Goal: Communication & Community: Answer question/provide support

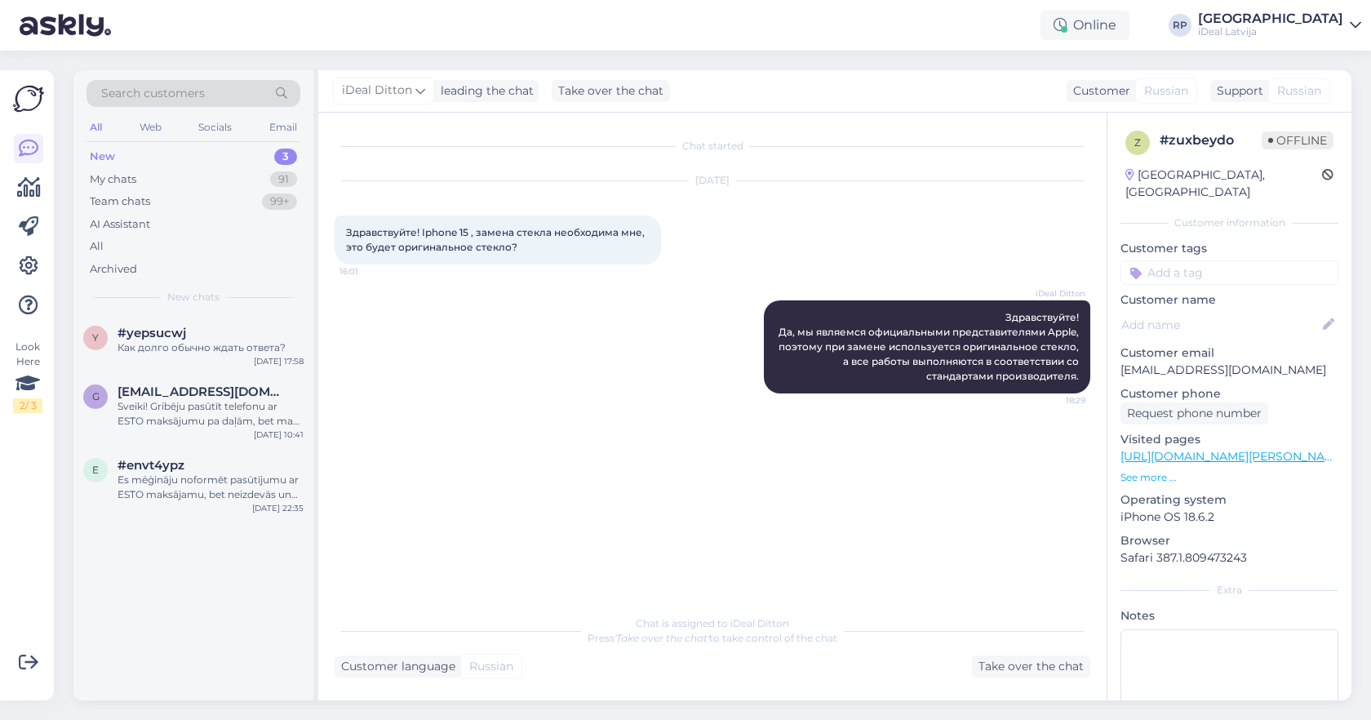
click at [270, 162] on div "New 3" at bounding box center [193, 156] width 214 height 23
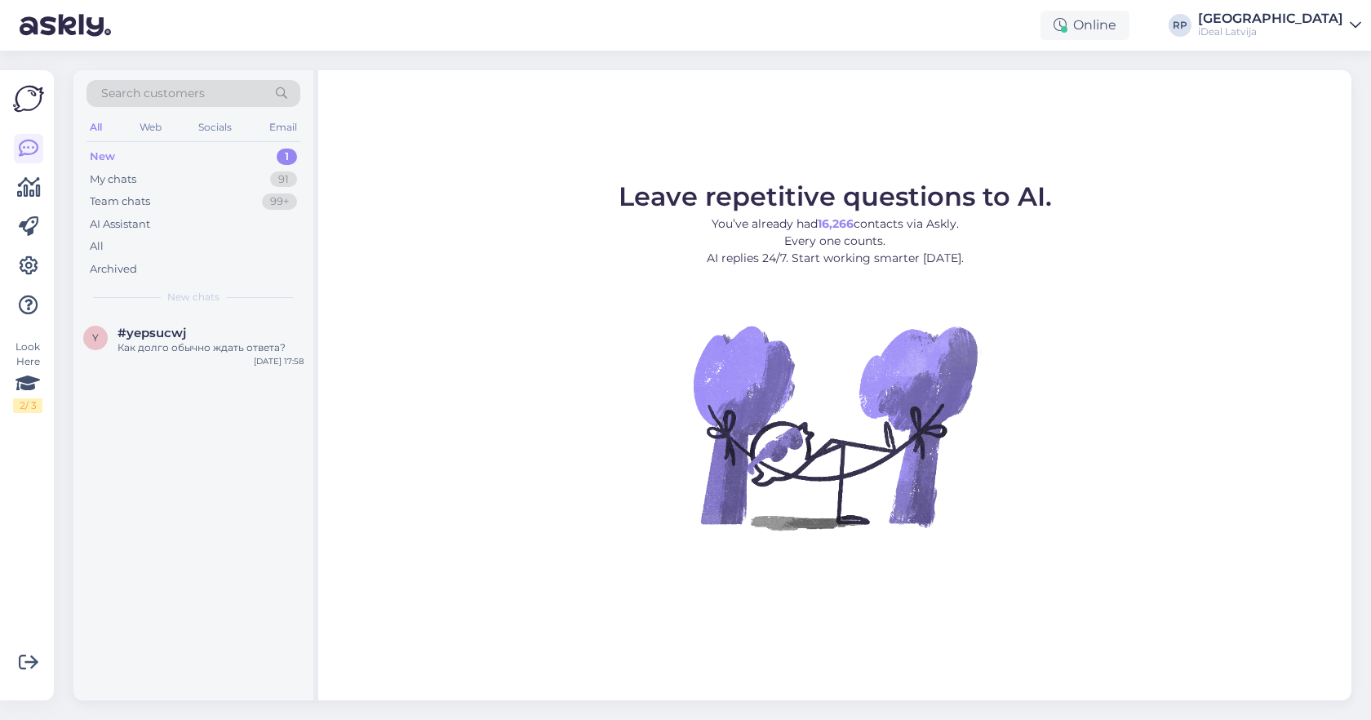
click at [971, 0] on div "Online RP [GEOGRAPHIC_DATA] iDeal [GEOGRAPHIC_DATA]" at bounding box center [685, 25] width 1371 height 51
click at [287, 175] on div "91" at bounding box center [283, 179] width 27 height 16
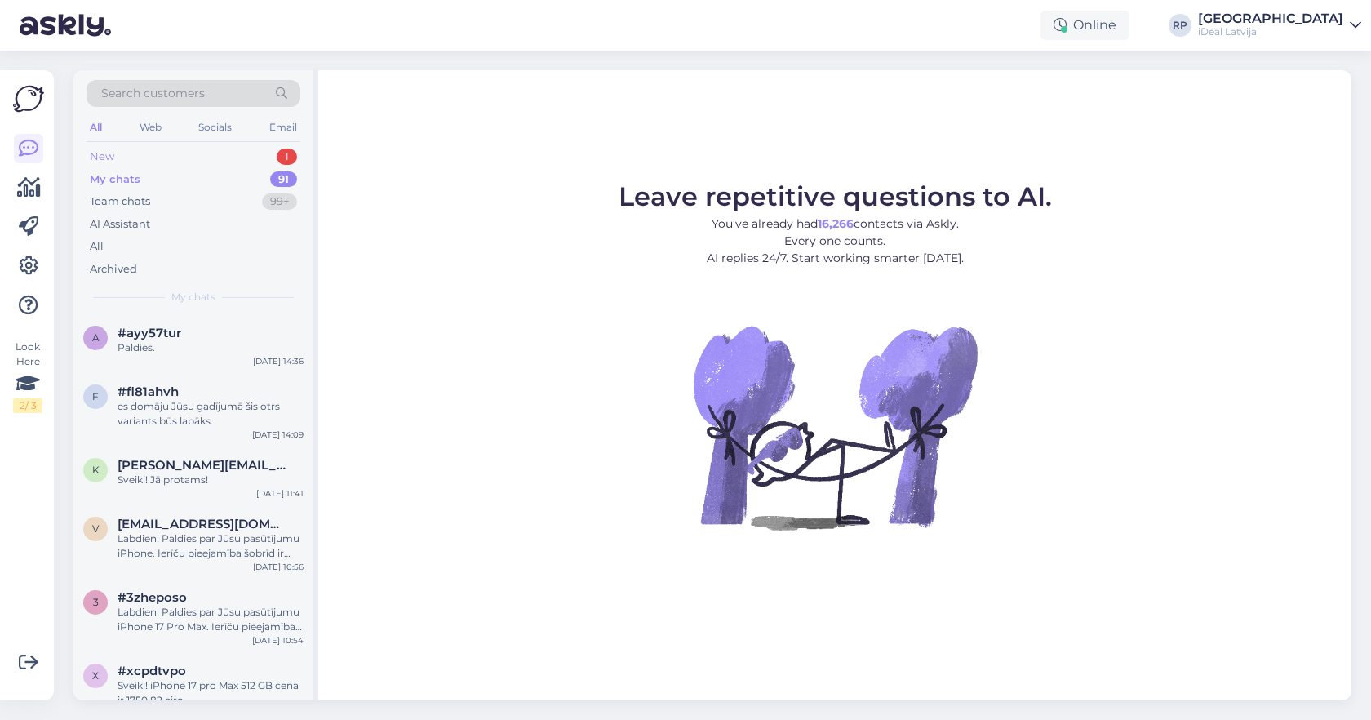
click at [263, 159] on div "New 1" at bounding box center [193, 156] width 214 height 23
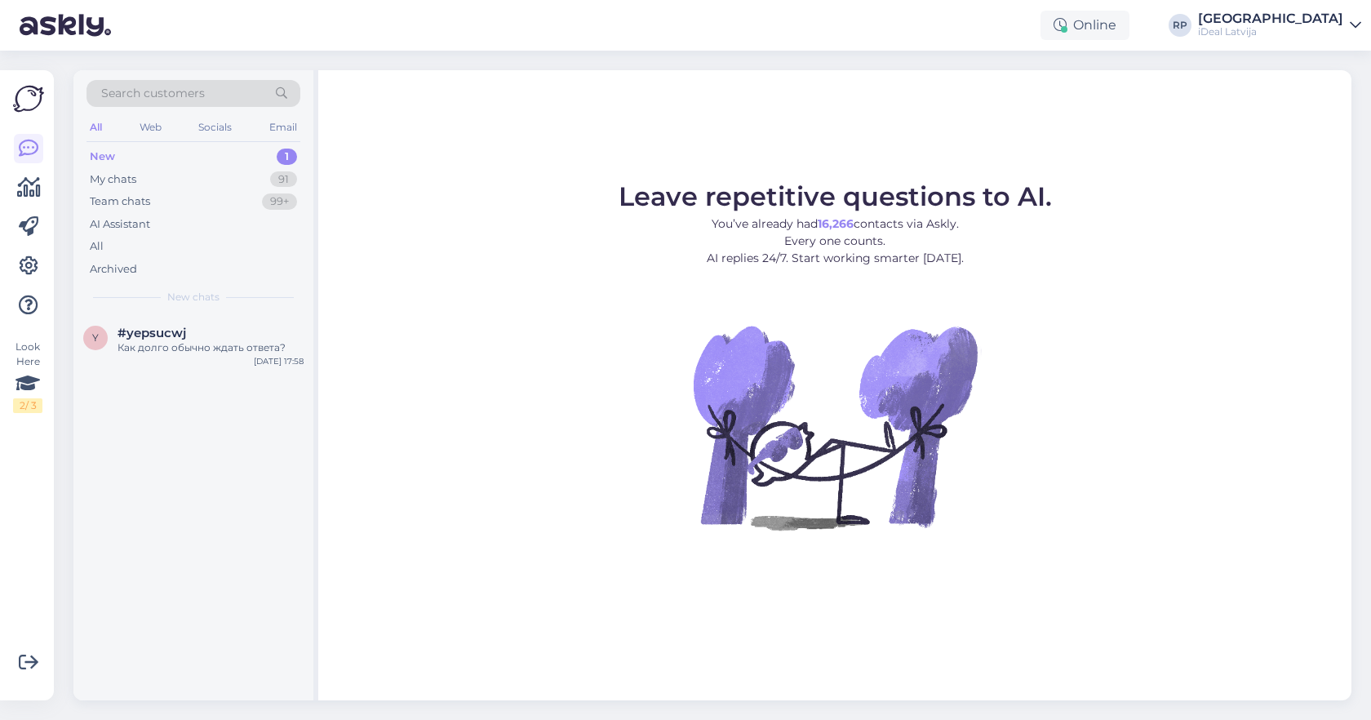
click at [505, 1] on div "Online RP [GEOGRAPHIC_DATA] iDeal [GEOGRAPHIC_DATA]" at bounding box center [685, 25] width 1371 height 51
click at [255, 179] on div "My chats 91" at bounding box center [193, 179] width 214 height 23
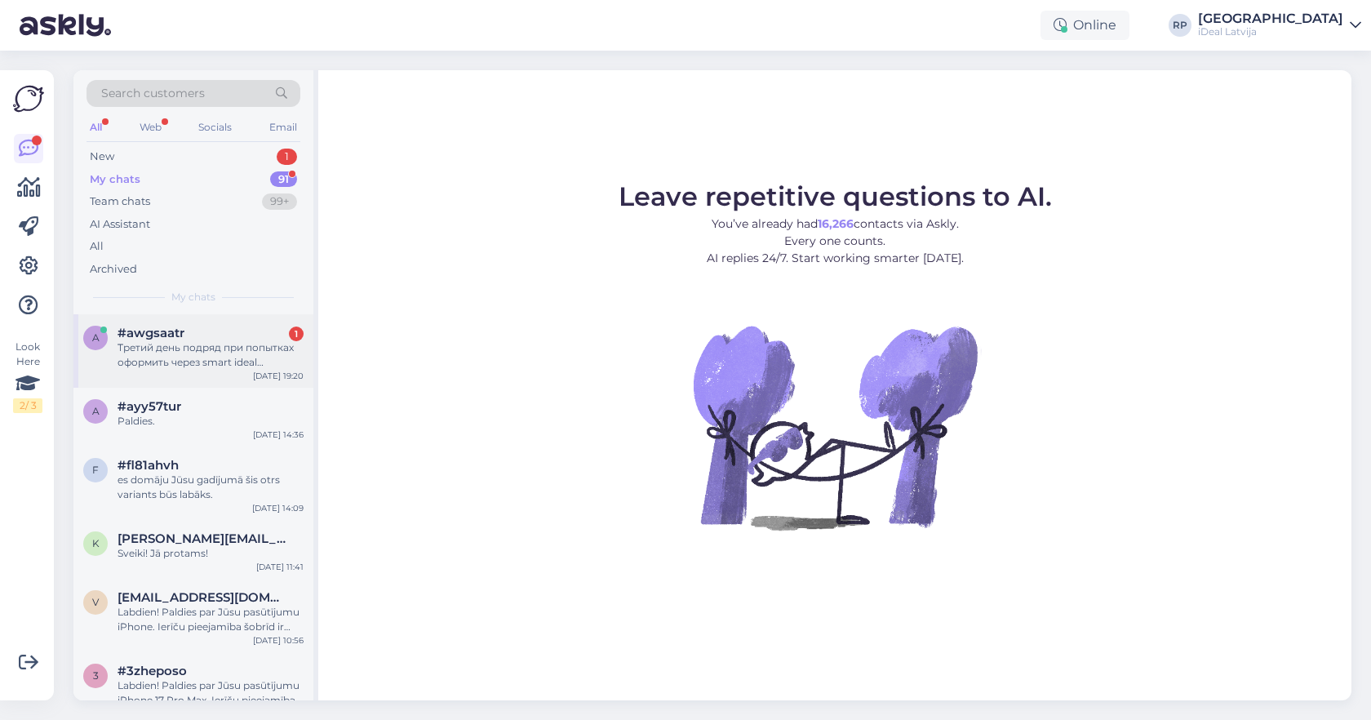
click at [218, 326] on div "#awgsaatr 1" at bounding box center [210, 333] width 186 height 15
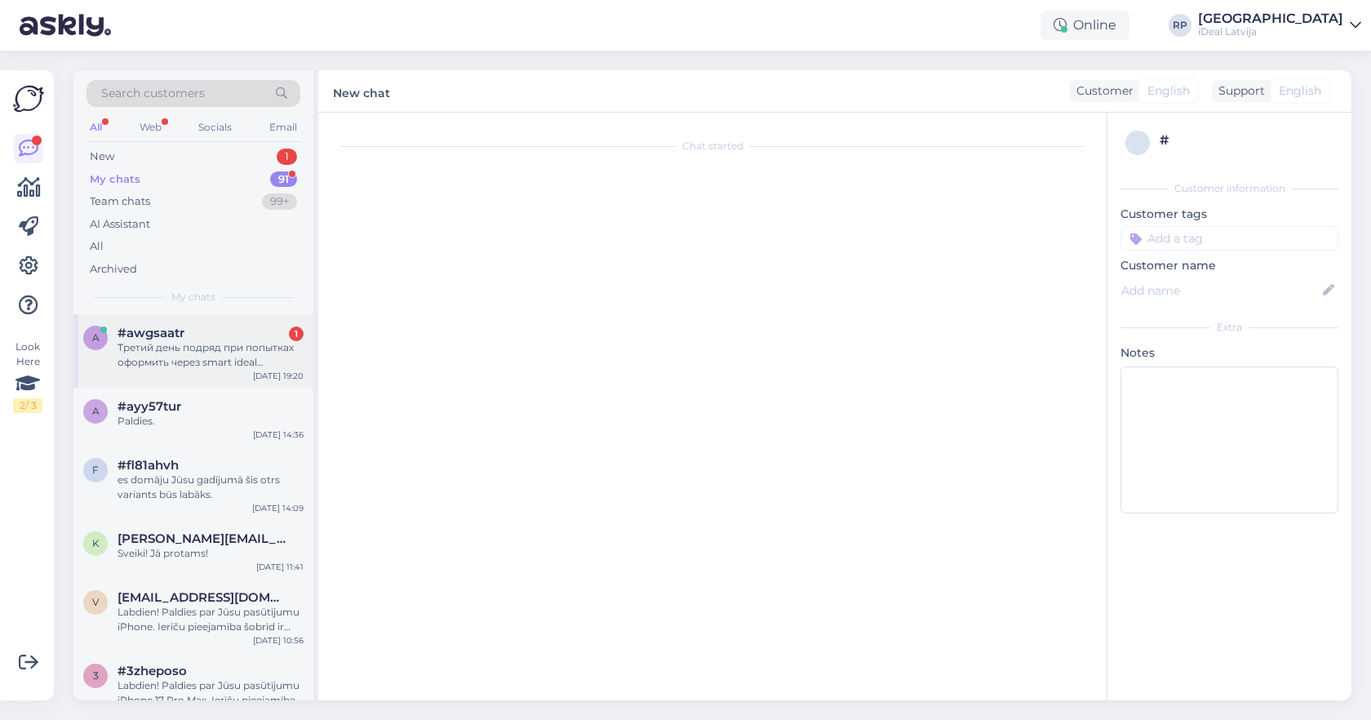
scroll to position [468, 0]
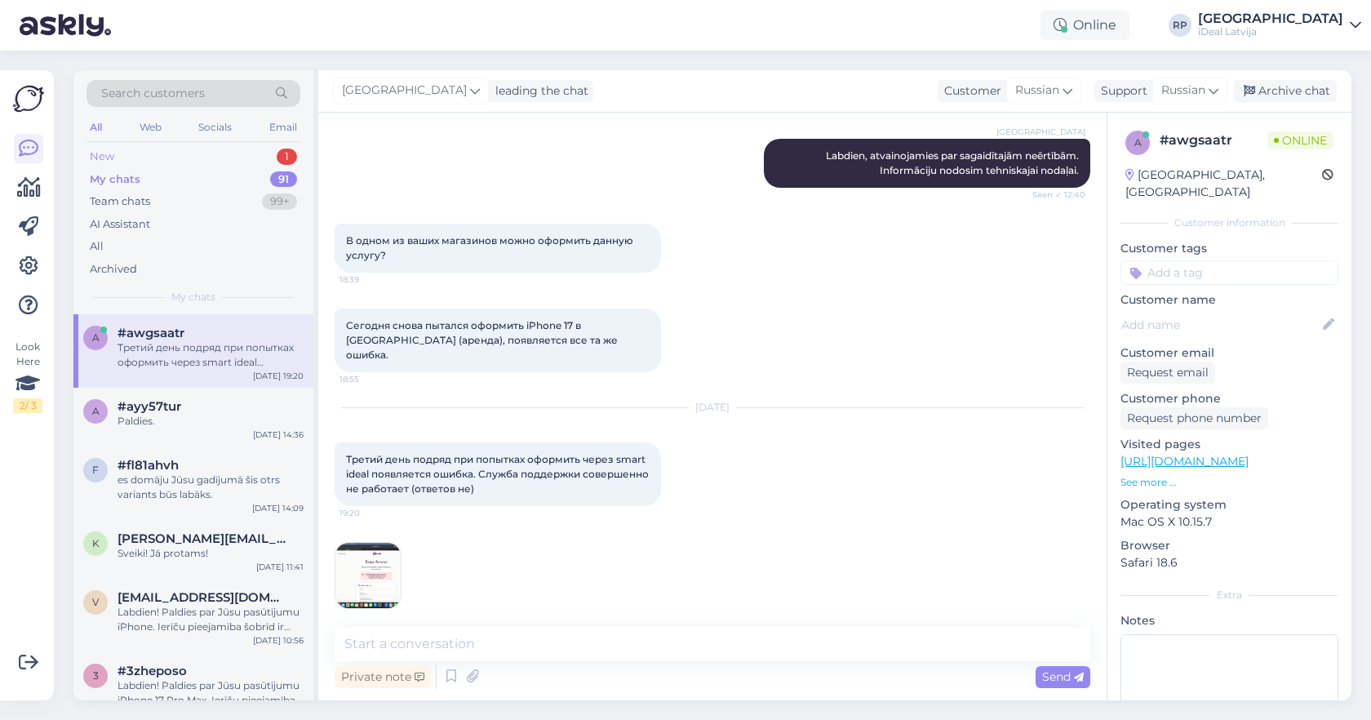
click at [176, 153] on div "New 1" at bounding box center [193, 156] width 214 height 23
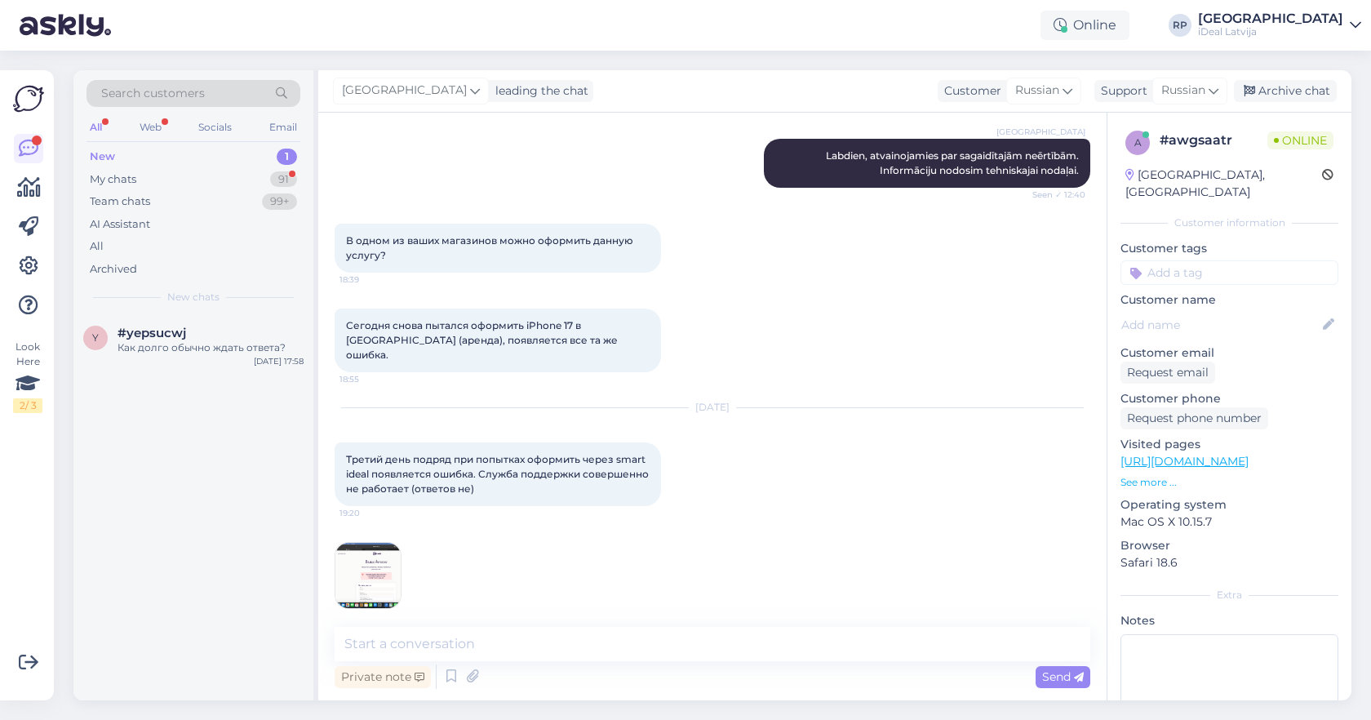
scroll to position [623, 0]
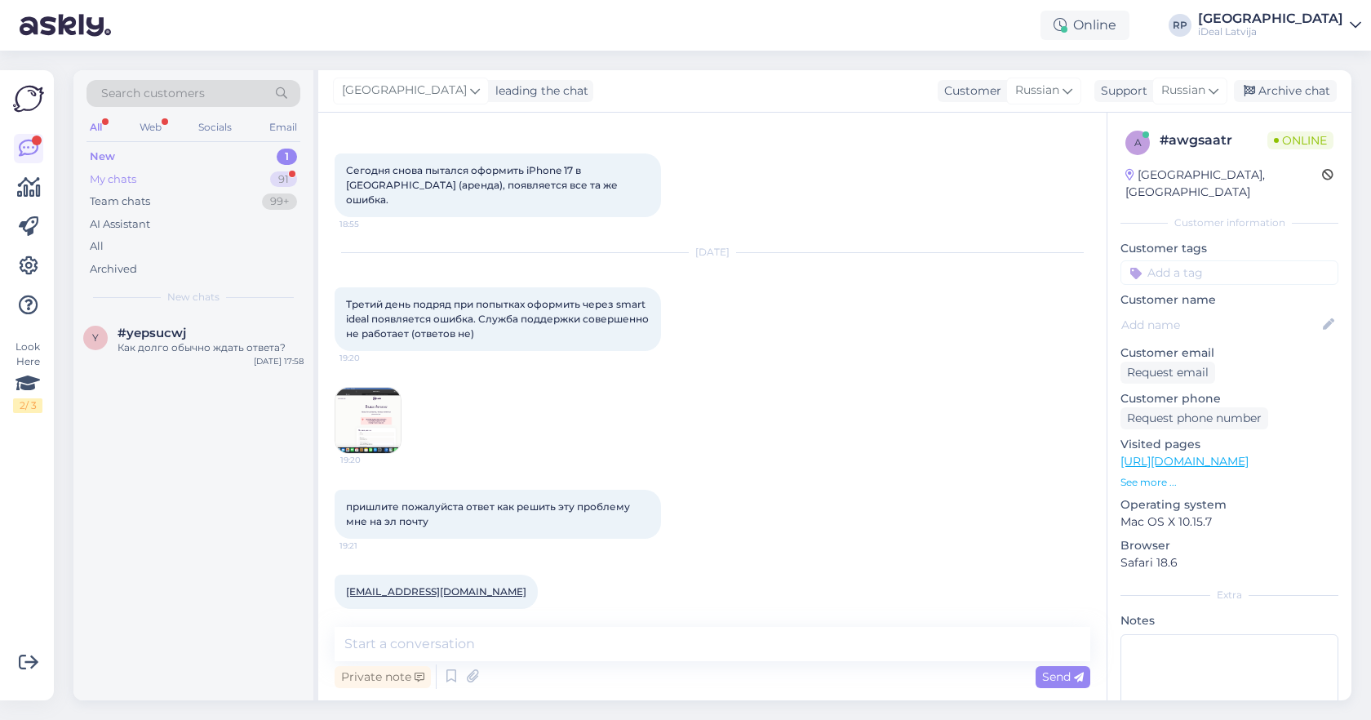
click at [218, 178] on div "My chats 91" at bounding box center [193, 179] width 214 height 23
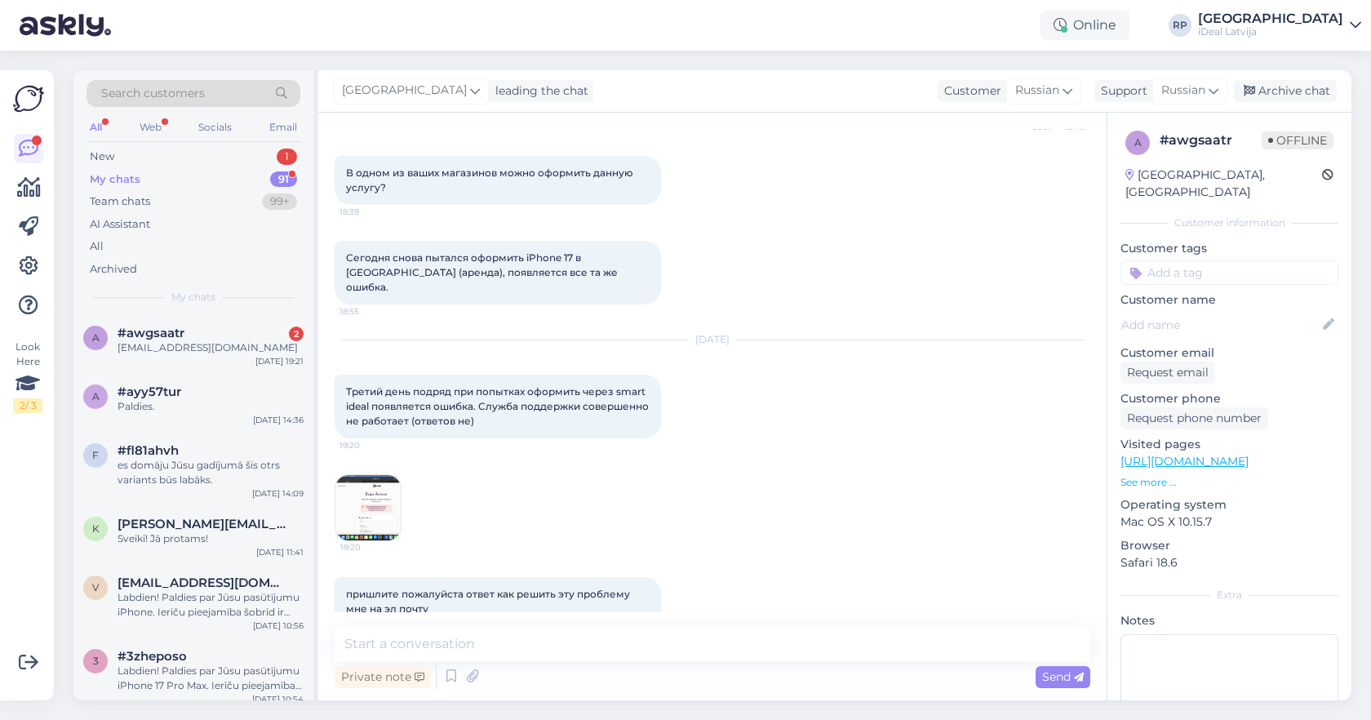
scroll to position [530, 0]
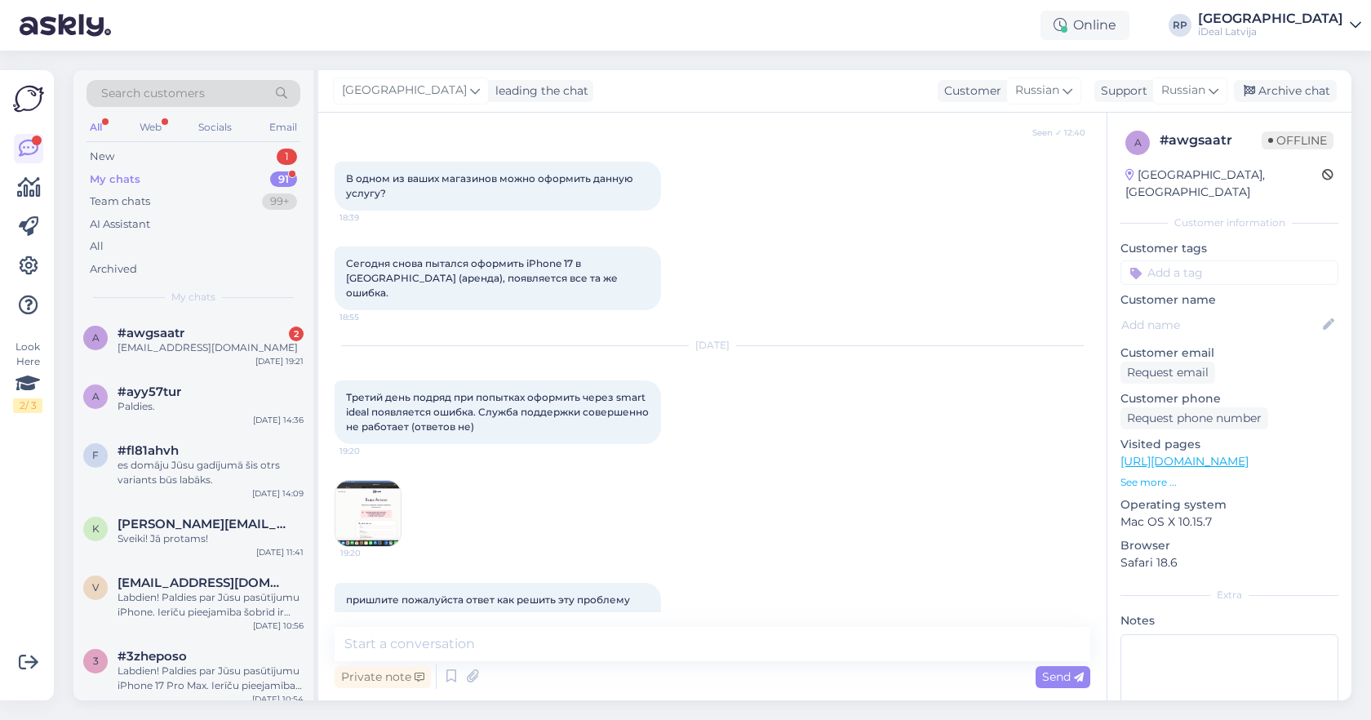
click at [357, 497] on img at bounding box center [367, 513] width 65 height 65
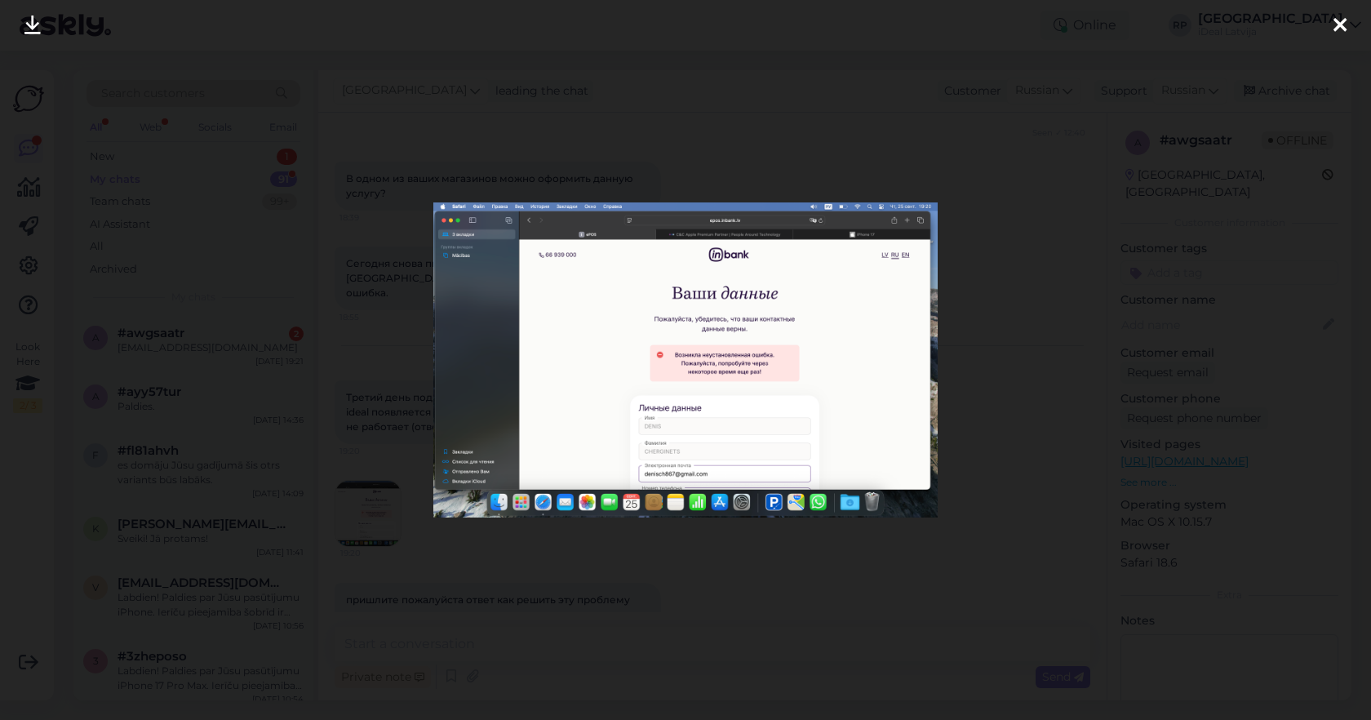
click at [984, 402] on div at bounding box center [685, 360] width 1371 height 720
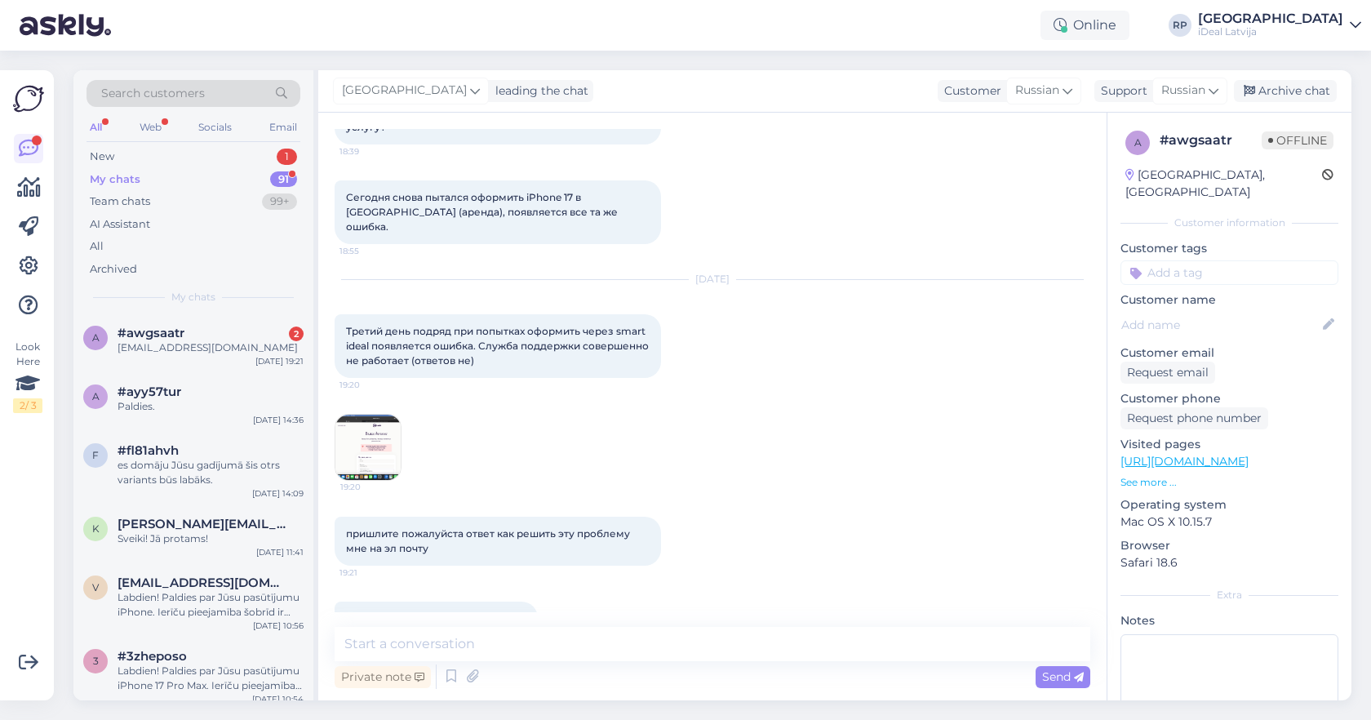
scroll to position [593, 0]
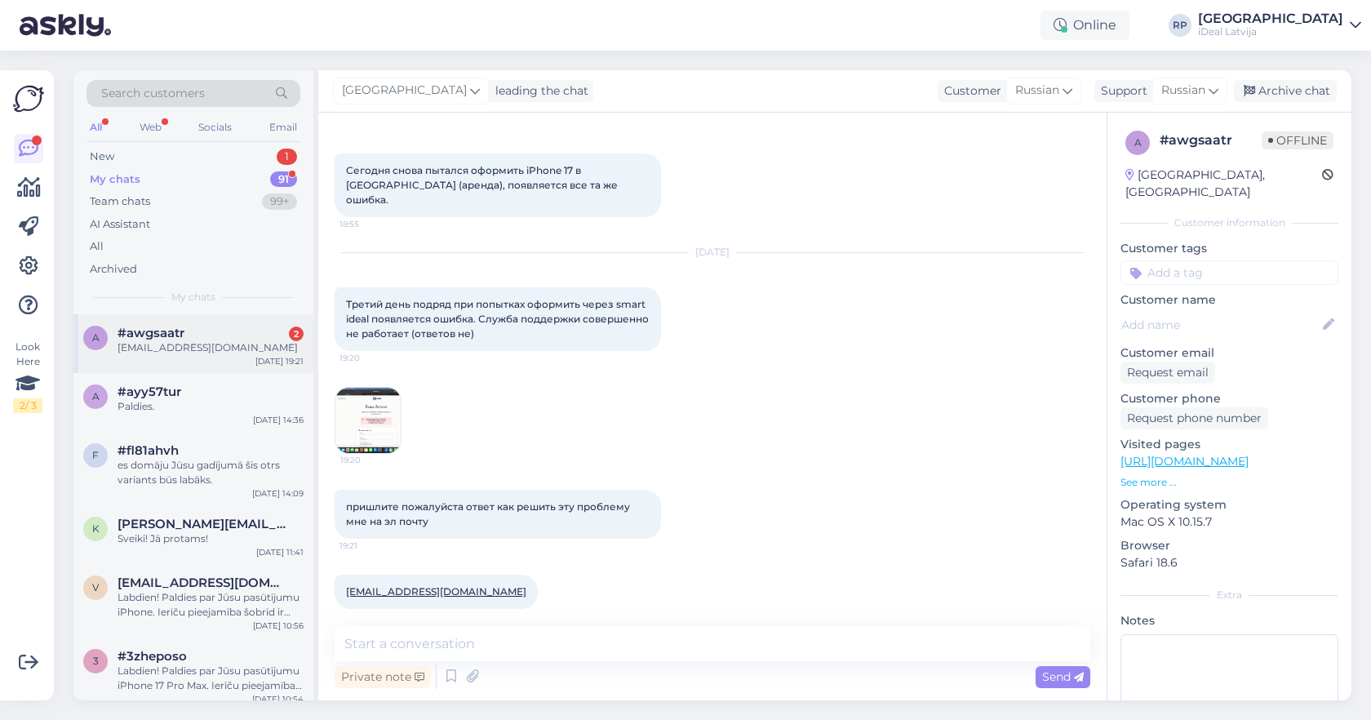
click at [227, 343] on div "denisch867@gmail.com" at bounding box center [210, 347] width 186 height 15
click at [259, 161] on div "New 1" at bounding box center [193, 156] width 214 height 23
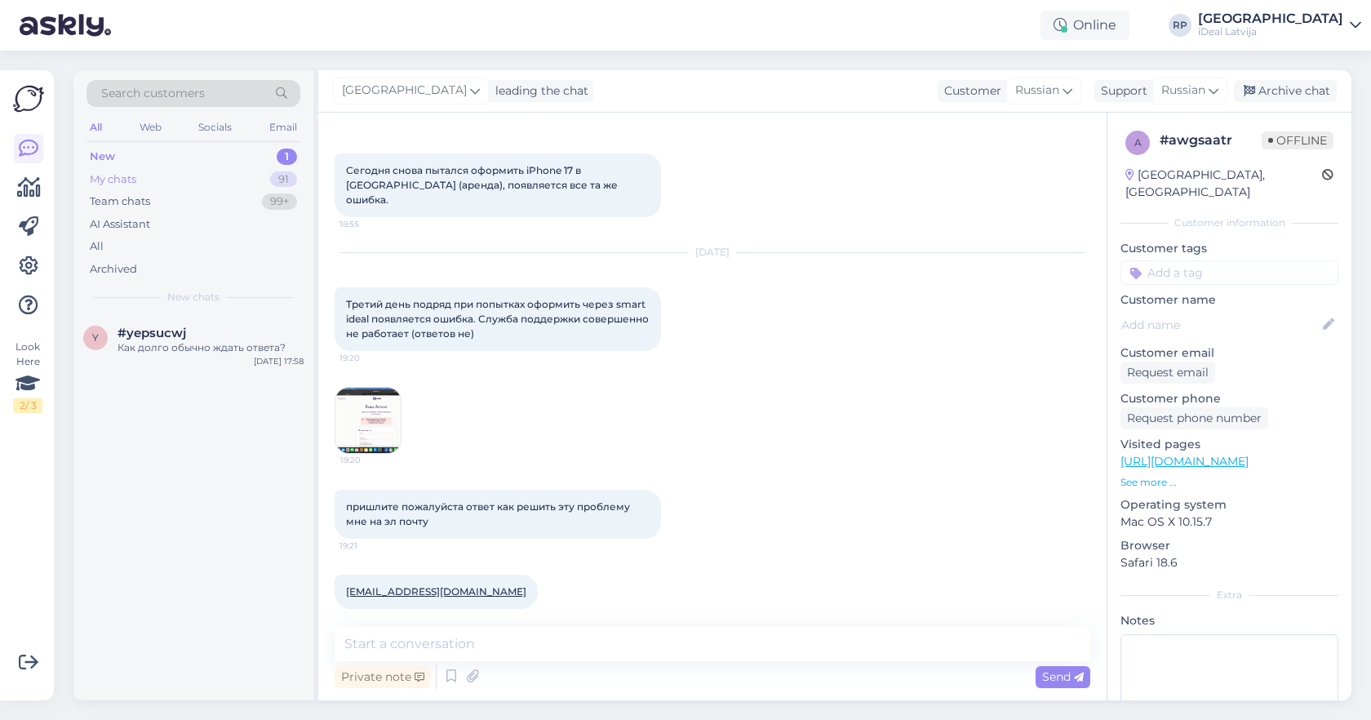
click at [247, 174] on div "My chats 91" at bounding box center [193, 179] width 214 height 23
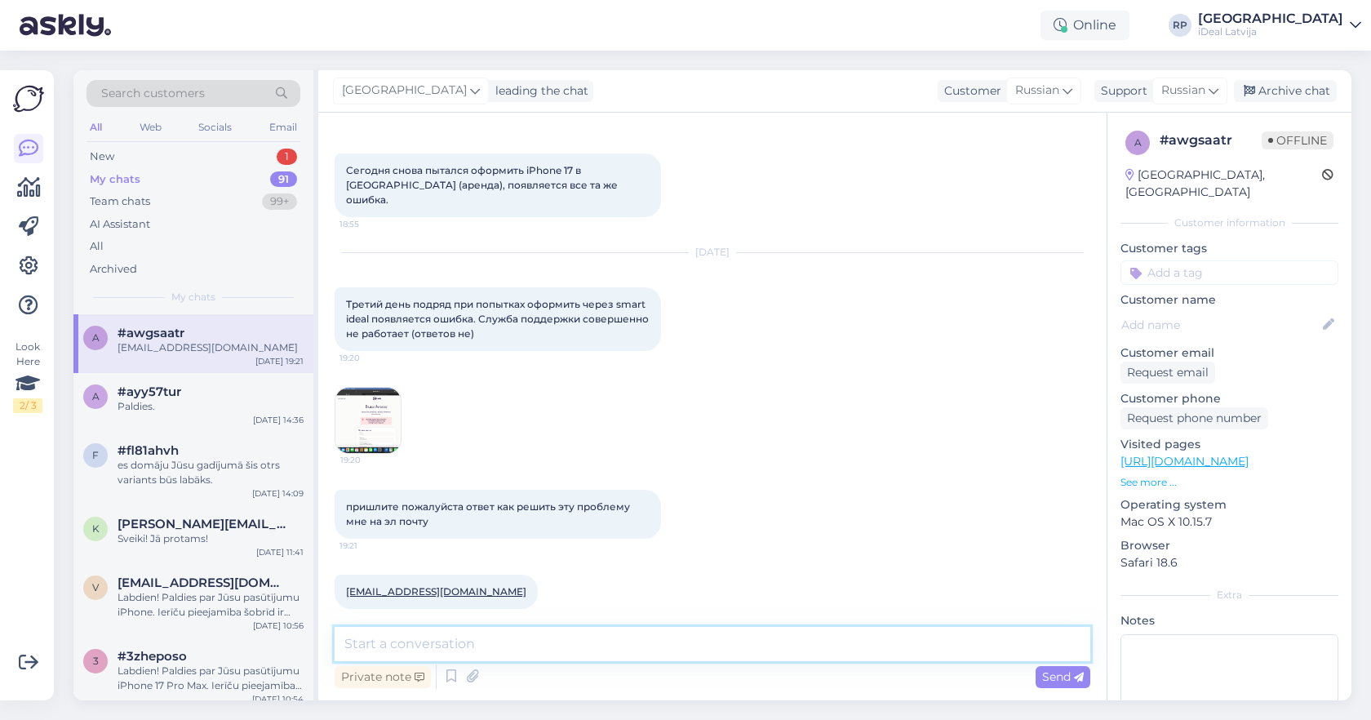
click at [452, 633] on textarea at bounding box center [711, 644] width 755 height 34
click at [1182, 91] on span "Russian" at bounding box center [1183, 91] width 44 height 18
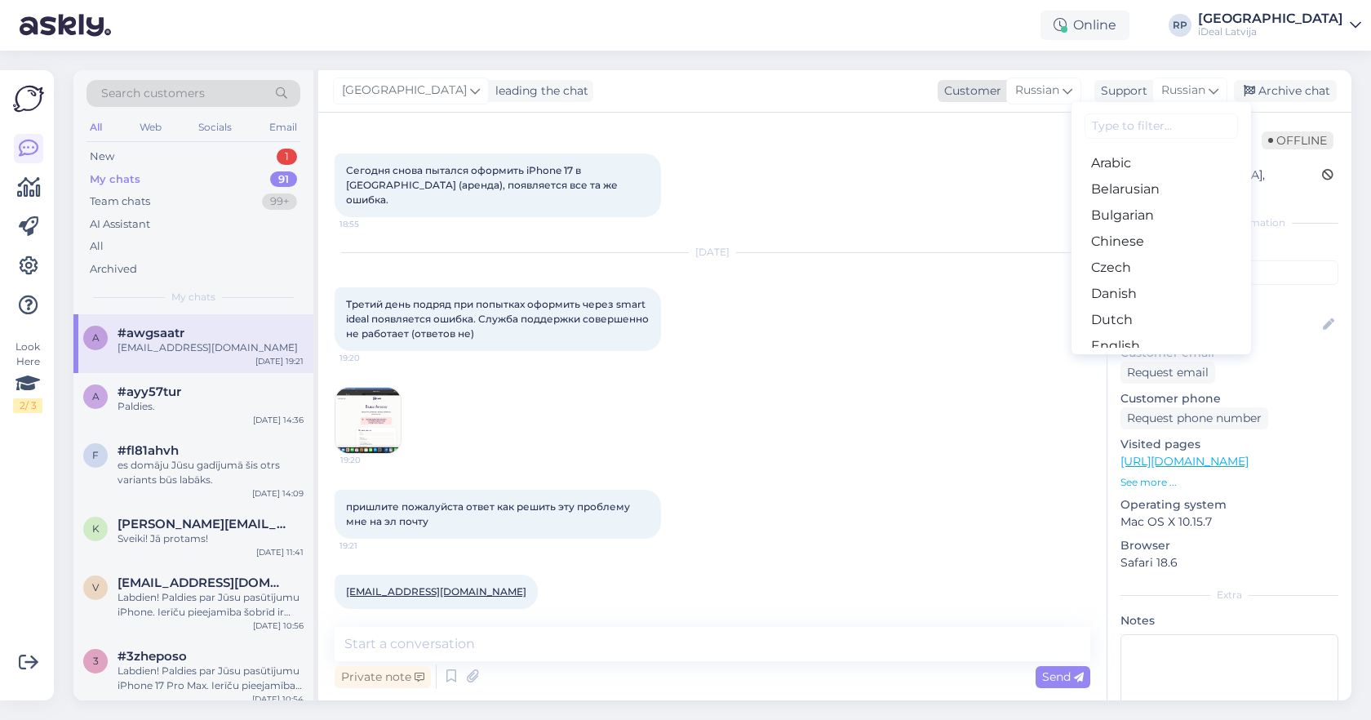
click at [1060, 86] on div "Russian" at bounding box center [1043, 91] width 75 height 26
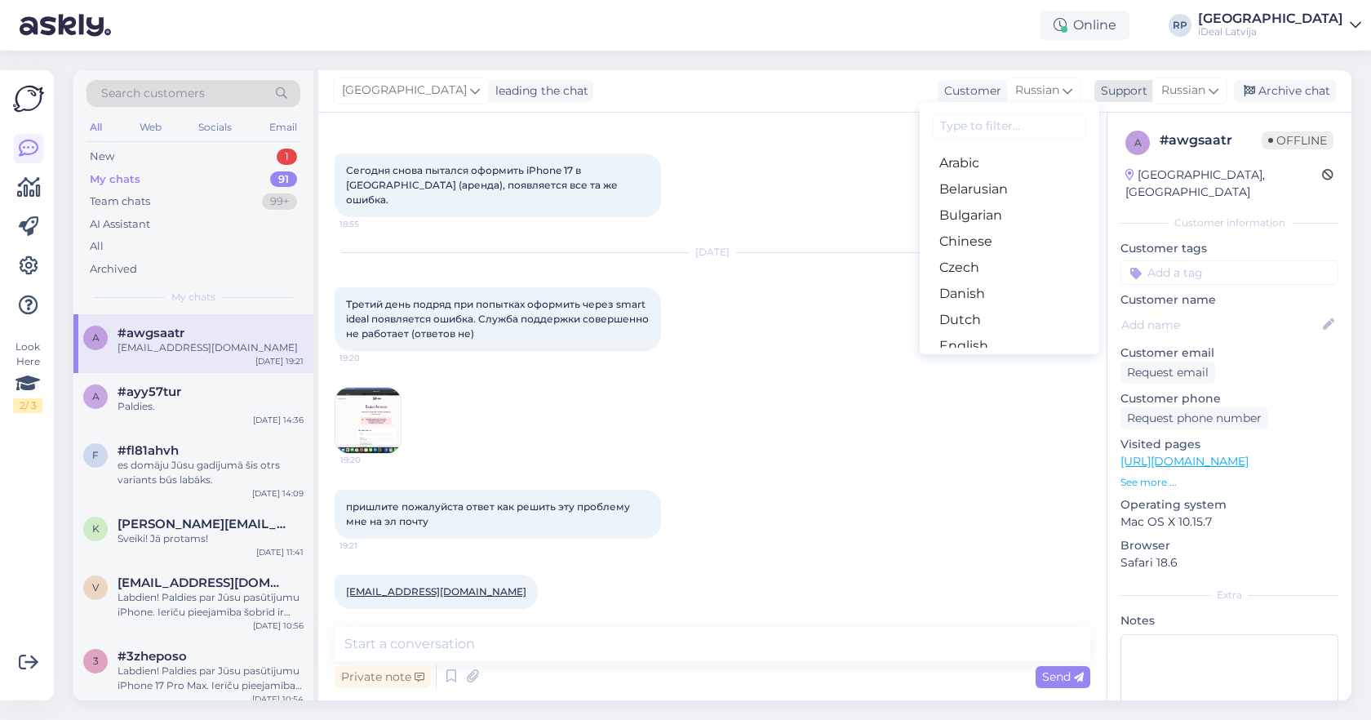
click at [1176, 83] on span "Russian" at bounding box center [1183, 91] width 44 height 18
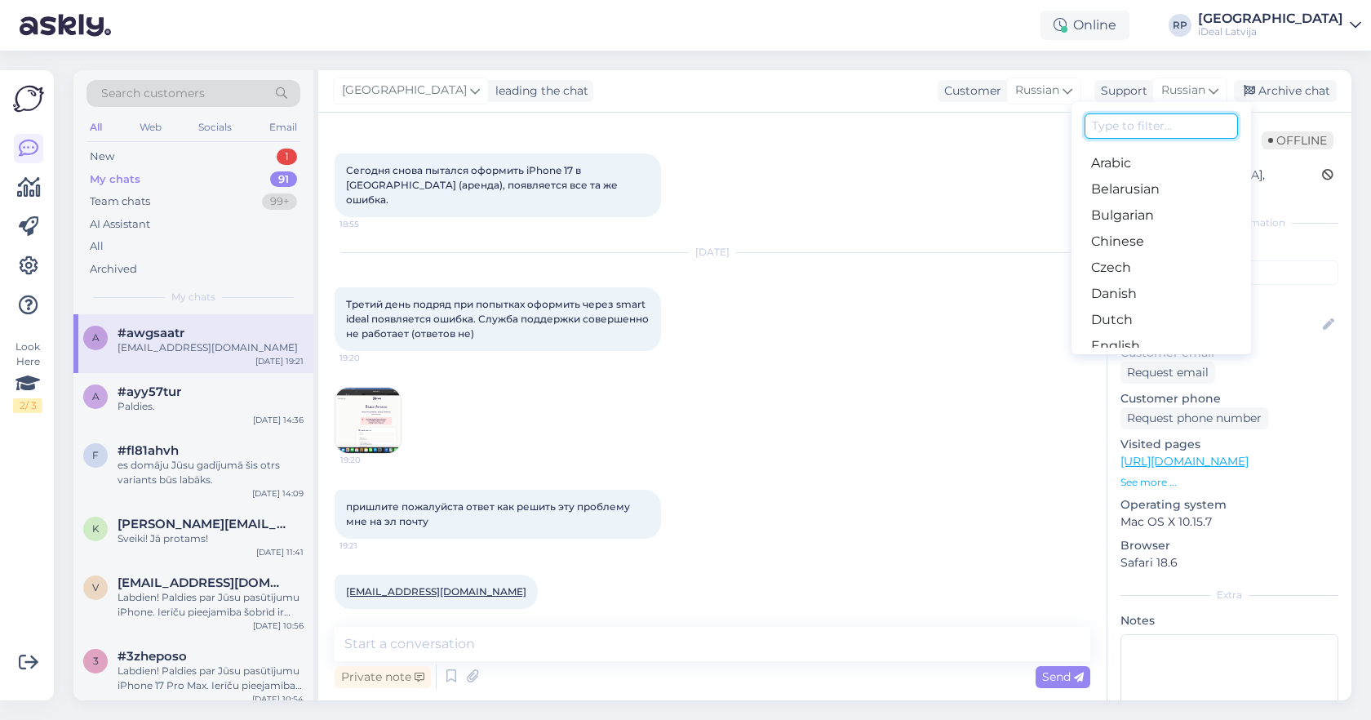
click at [1180, 124] on input at bounding box center [1160, 125] width 153 height 25
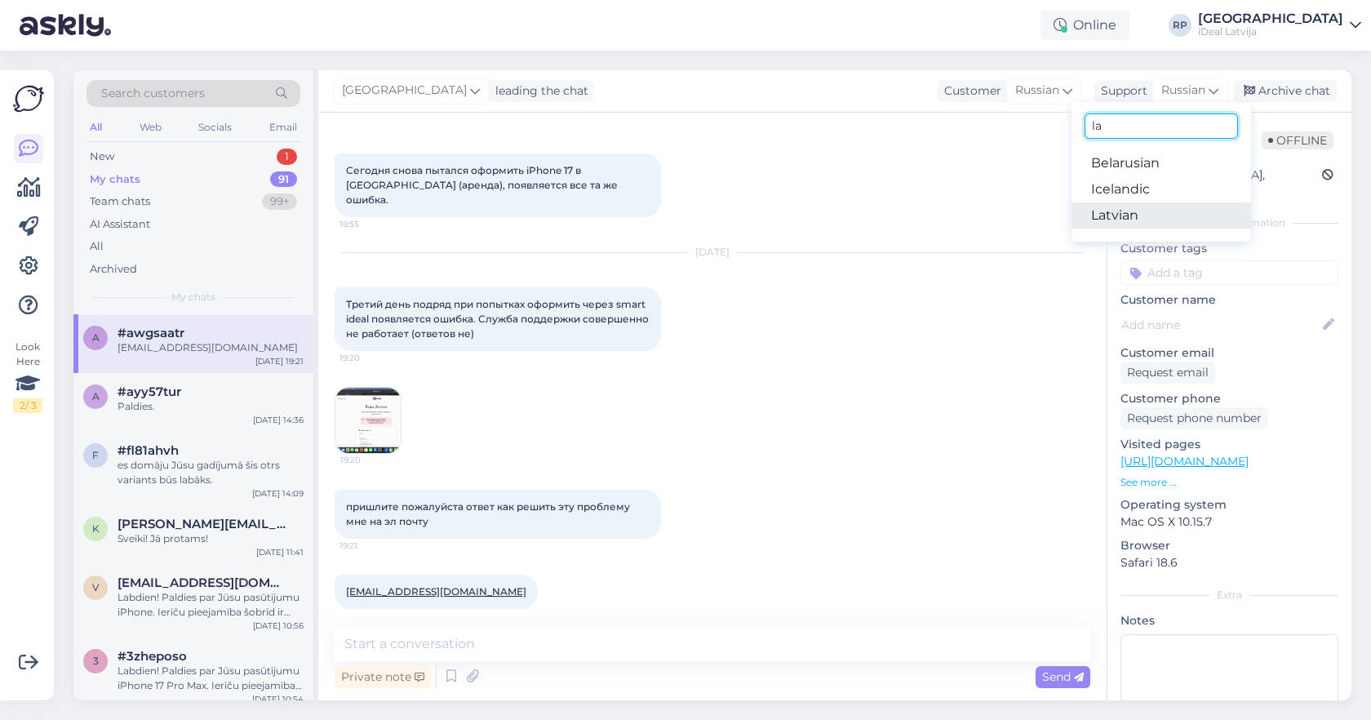
type input "la"
click at [1200, 213] on link "Latvian" at bounding box center [1160, 215] width 179 height 26
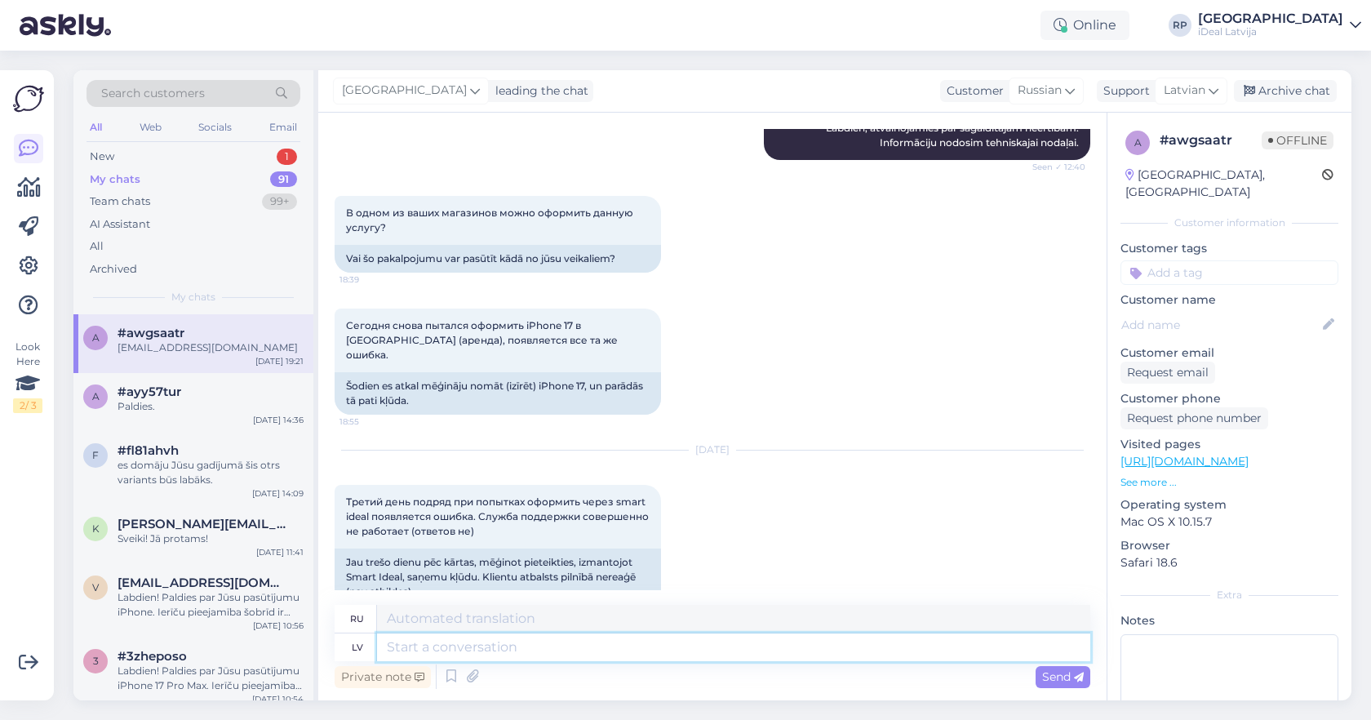
click at [640, 647] on textarea at bounding box center [733, 647] width 713 height 28
type textarea "Sveiki!"
type textarea "Привет!"
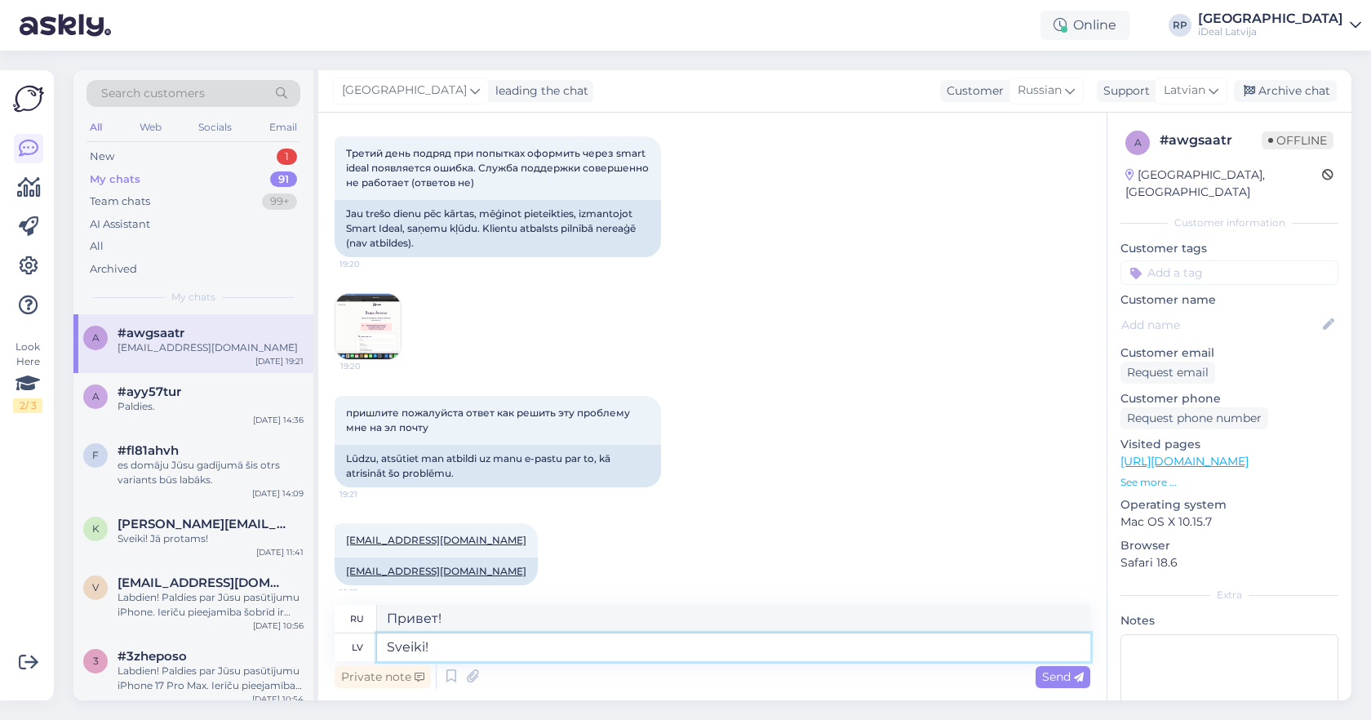
scroll to position [970, 0]
type textarea "Sveiki! Es do"
type textarea "Привет! Я!"
type textarea "Sveiki"
type textarea "Привет!"
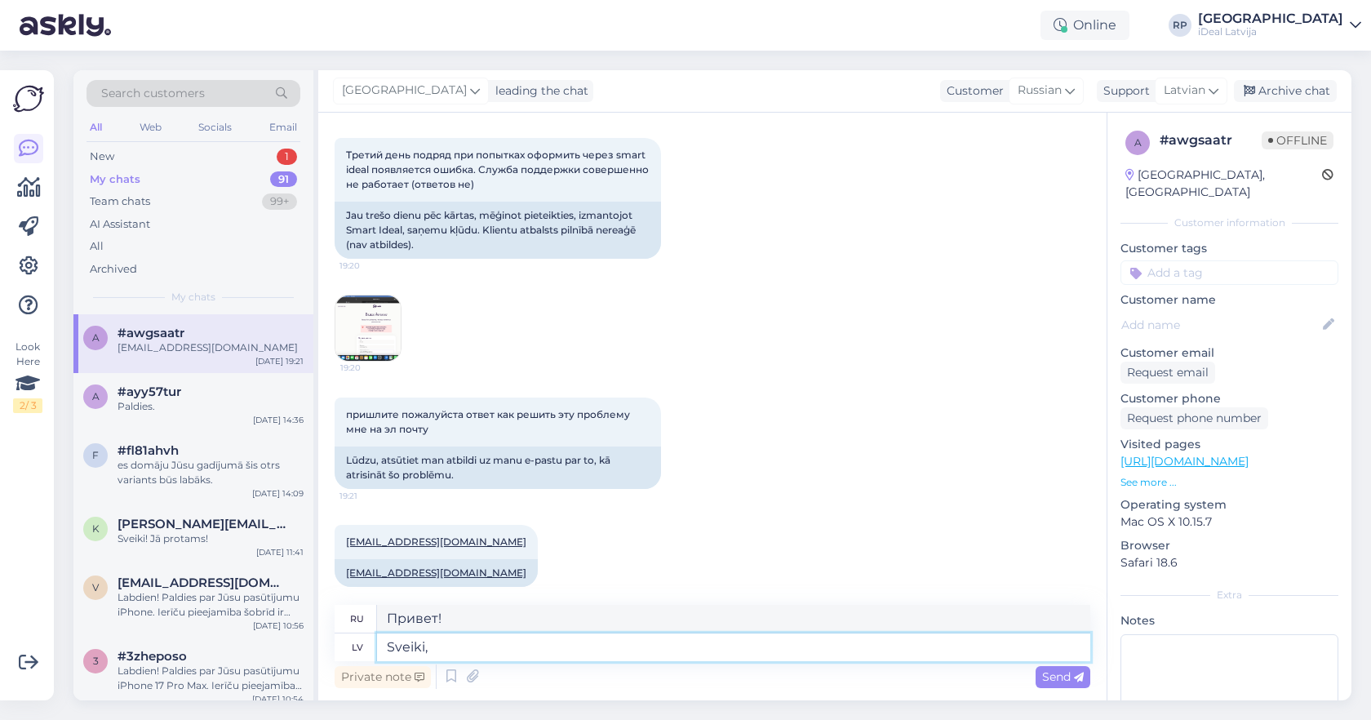
type textarea "Sveiki,"
type textarea "Привет,"
type textarea "Sveiki, es do"
type textarea "Привет, я"
type textarea "Sveiki, es domāju"
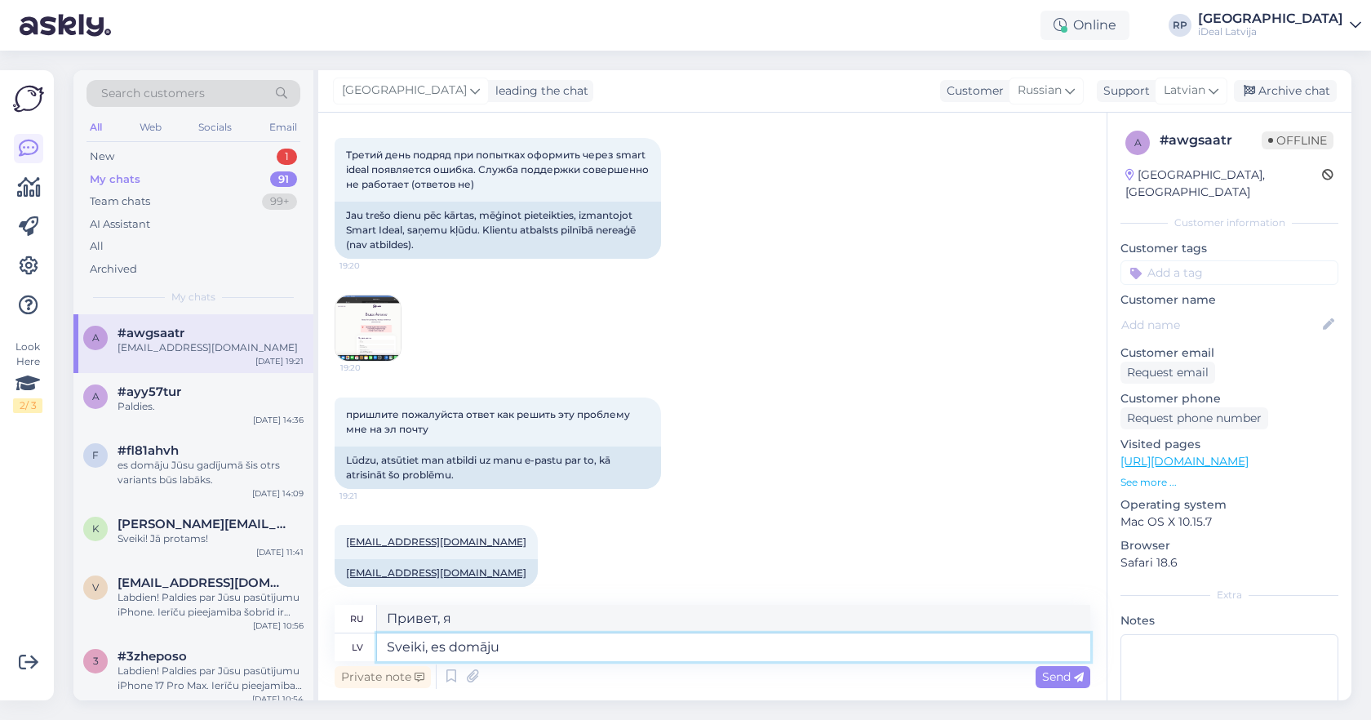
type textarea "Привет, я думаю"
type textarea "Sveiki, es"
type textarea "Привет, я"
type textarea "Sveiki, va"
type textarea "Привет,"
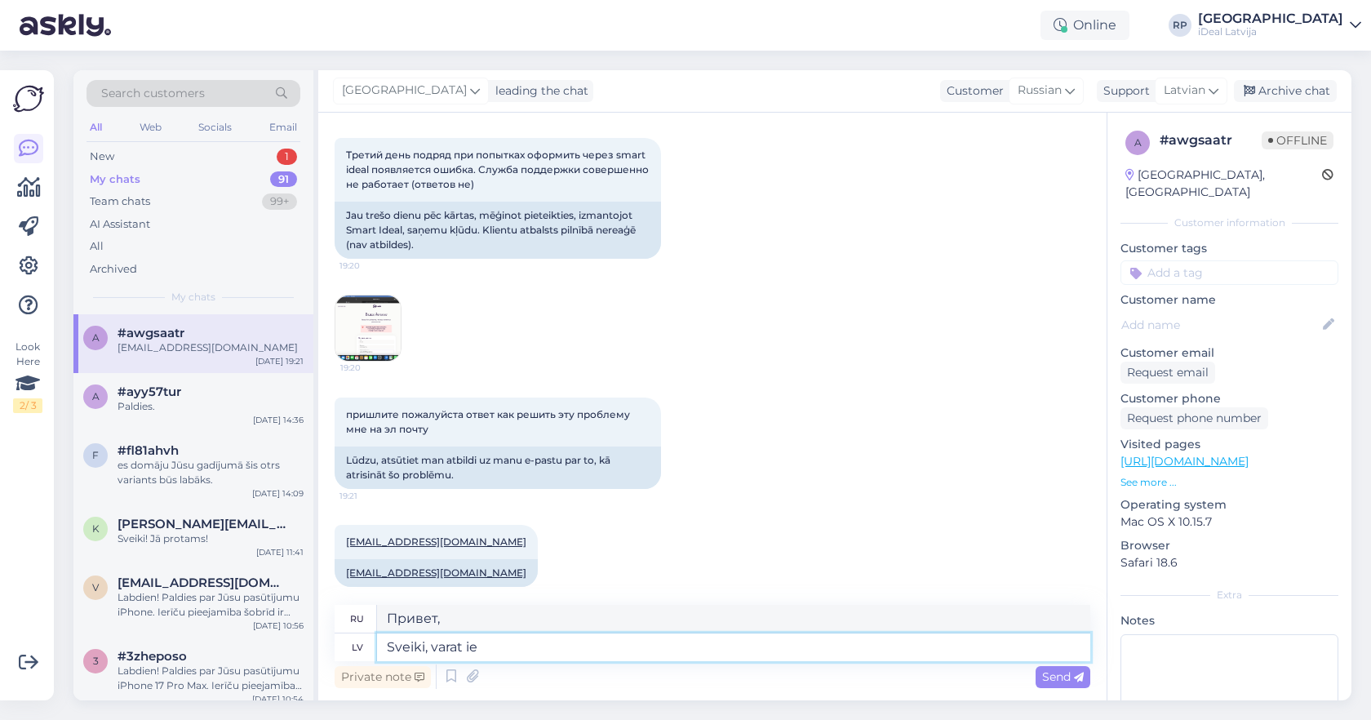
type textarea "Sveiki, varat ier"
type textarea "Привет, можешь?"
type textarea "Sveiki, varat ierasties uz"
type textarea "Здравствуйте, вы можете приехать."
type textarea "Sveiki, varat ierasties uz"
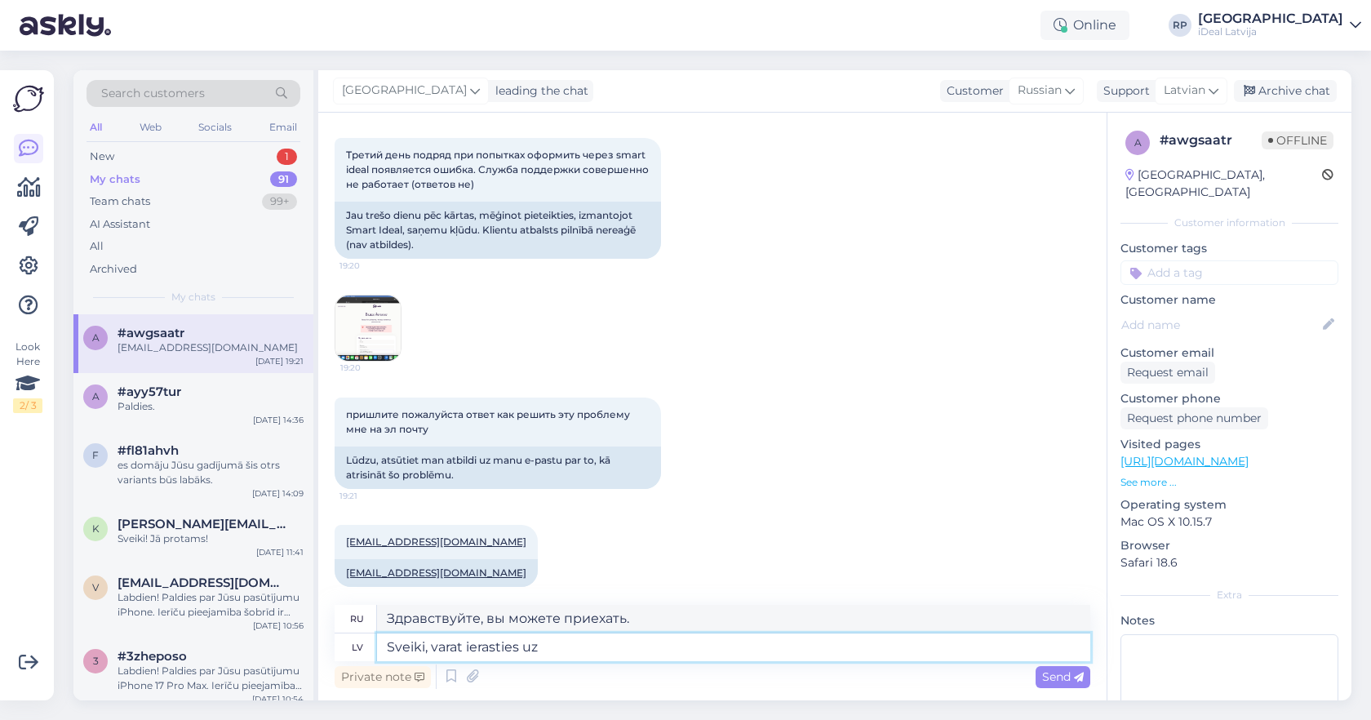
type textarea "Здравствуйте, вы можете прийти"
type textarea "Sveiki, varat ierasties uz jebkuru"
type textarea "Здравствуйте, вы можете прийти в любое"
type textarea "Sveiki, varat ierasties uz jebkuru C&C"
type textarea "Здравствуйте, вы можете прийти в любой C&C."
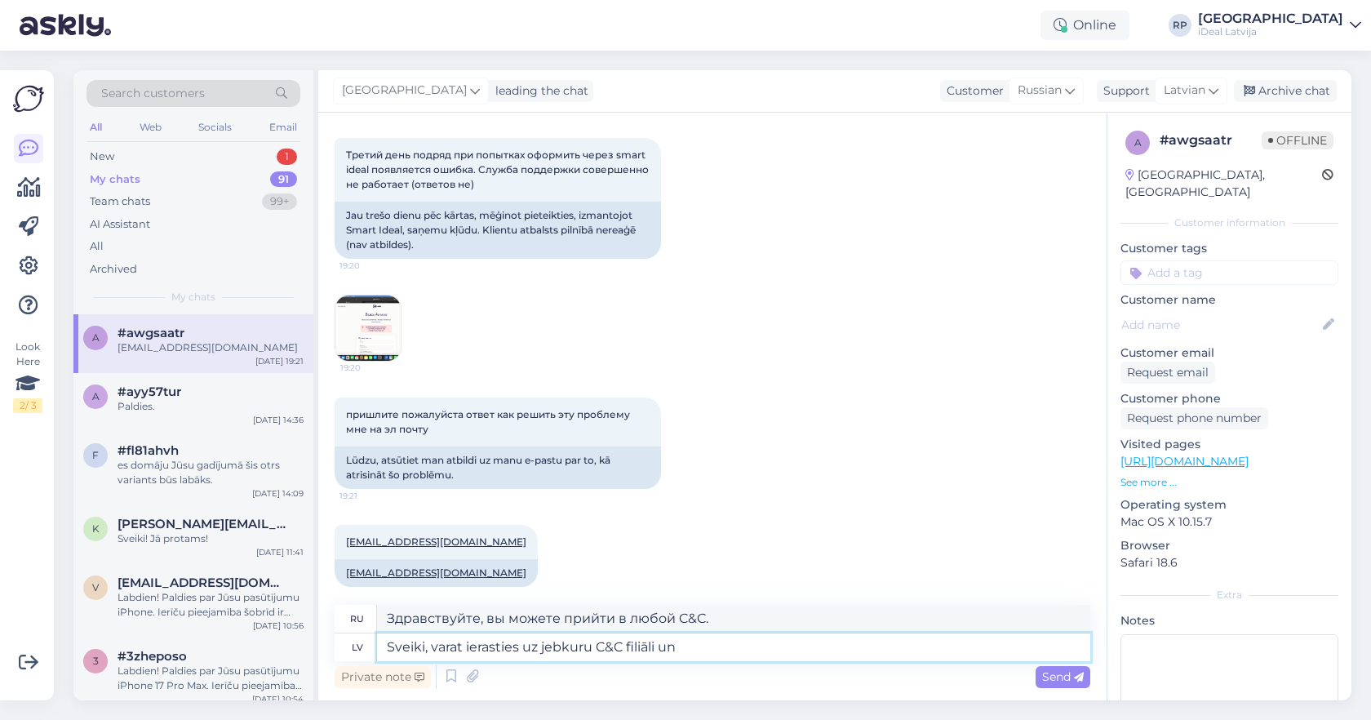
type textarea "Sveiki, varat ierasties uz jebkuru C&C filiāli un"
type textarea "Здравствуйте, вы можете обратиться в любой филиал C&C."
type textarea "Sveiki, varat ierasties uz jebkuru C&C filiāli un v"
type textarea "Здравствуйте, вы можете прийти в любой филиал C&C и"
type textarea "Sveiki, varat ierasties uz jebkuru C&C filiāli un varam nof"
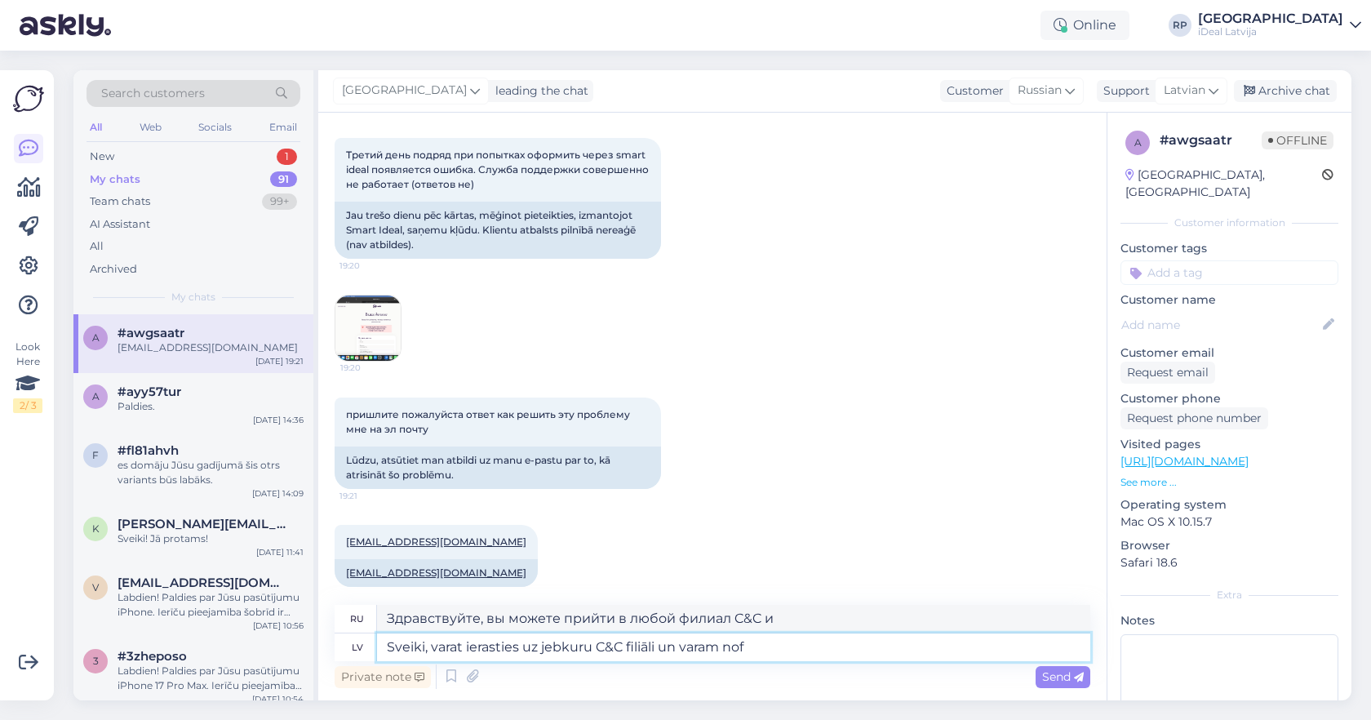
type textarea "Здравствуйте, вы можете прийти в любой филиал C&C, и мы можем"
type textarea "Sveiki, varat ierasties uz jebkuru C&C filiāli un varam noformēt s"
type textarea "Здравствуйте, вы можете прийти в любой филиал C&C, и мы сможем его обработать."
type textarea "Sveiki, varat ierasties uz jebkuru C&C filiāli un varam noformēt smart deal"
type textarea "Здравствуйте, вы можете прийти в любой филиал C&C, и мы можем выдать смарт-карт…"
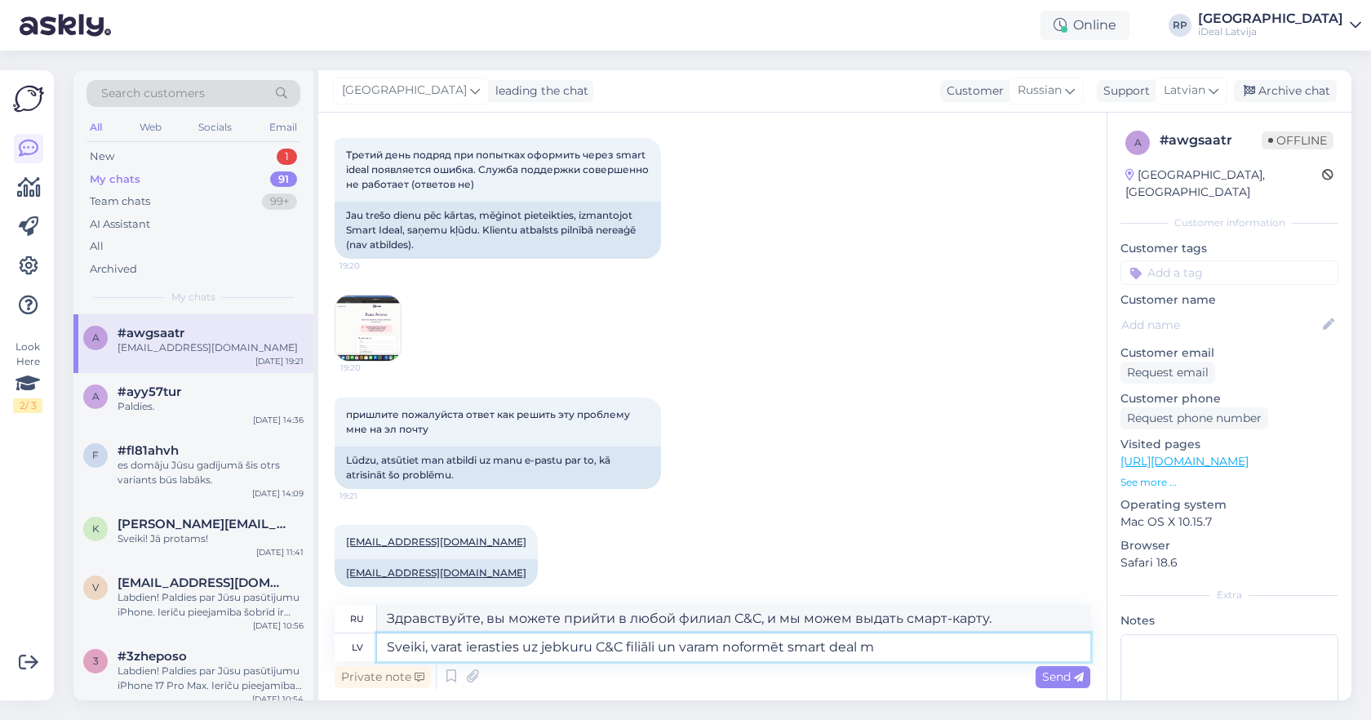
type textarea "Sveiki, varat ierasties uz jebkuru C&C filiāli un varam noformēt smart deal ma"
type textarea "Здравствуйте, вы можете прийти в любой филиал C&C, и мы составим для вас выгодн…"
type textarea "Sveiki, varat ierasties uz jebkuru C&C filiāli un varam noformēt smart deal man…"
type textarea "Здравствуйте, вы можете прийти в любой филиал C&C, и мы сможем оформить смарт-с…"
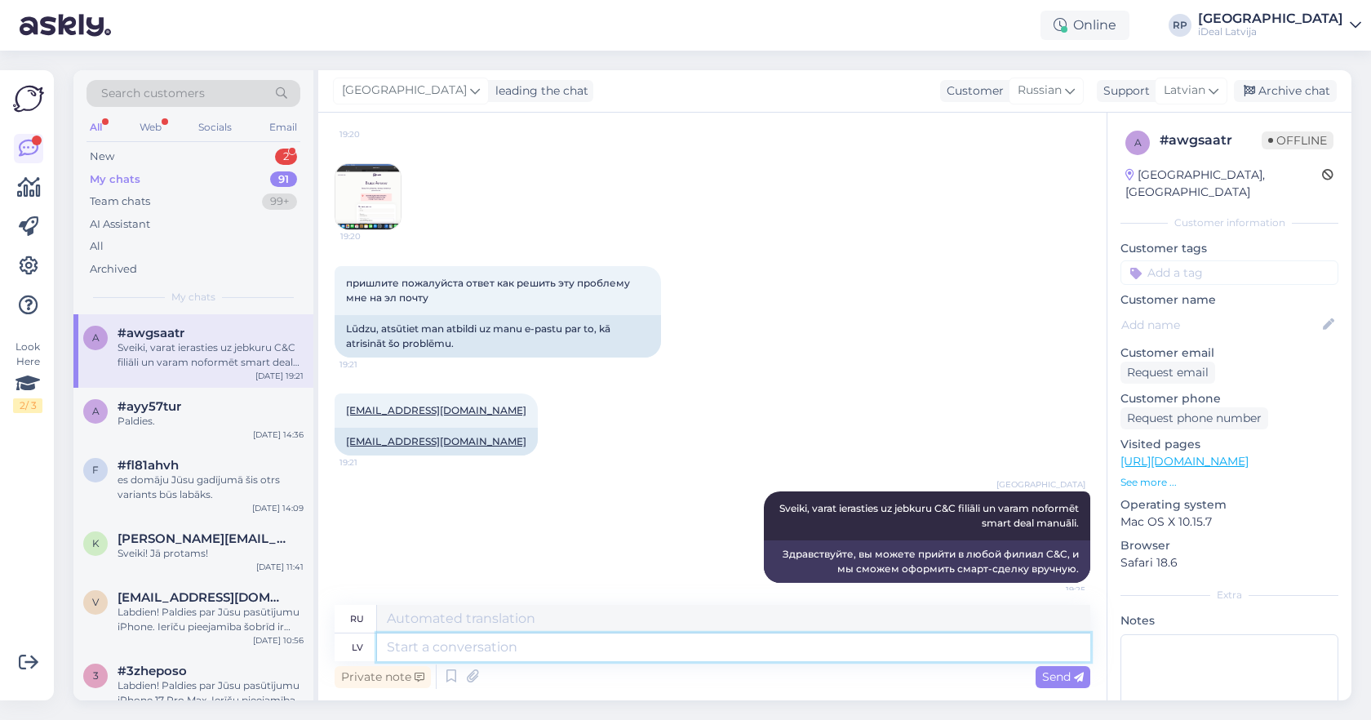
scroll to position [1097, 0]
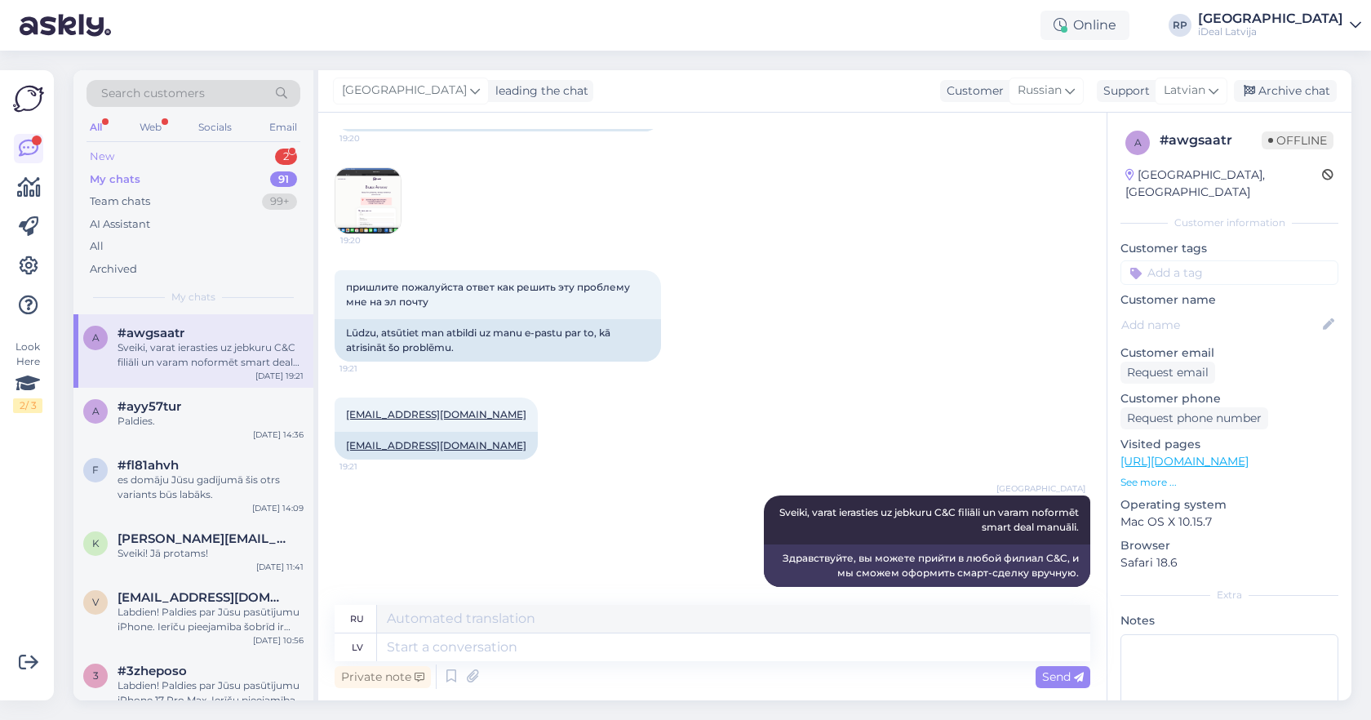
click at [219, 166] on div "New 2" at bounding box center [193, 156] width 214 height 23
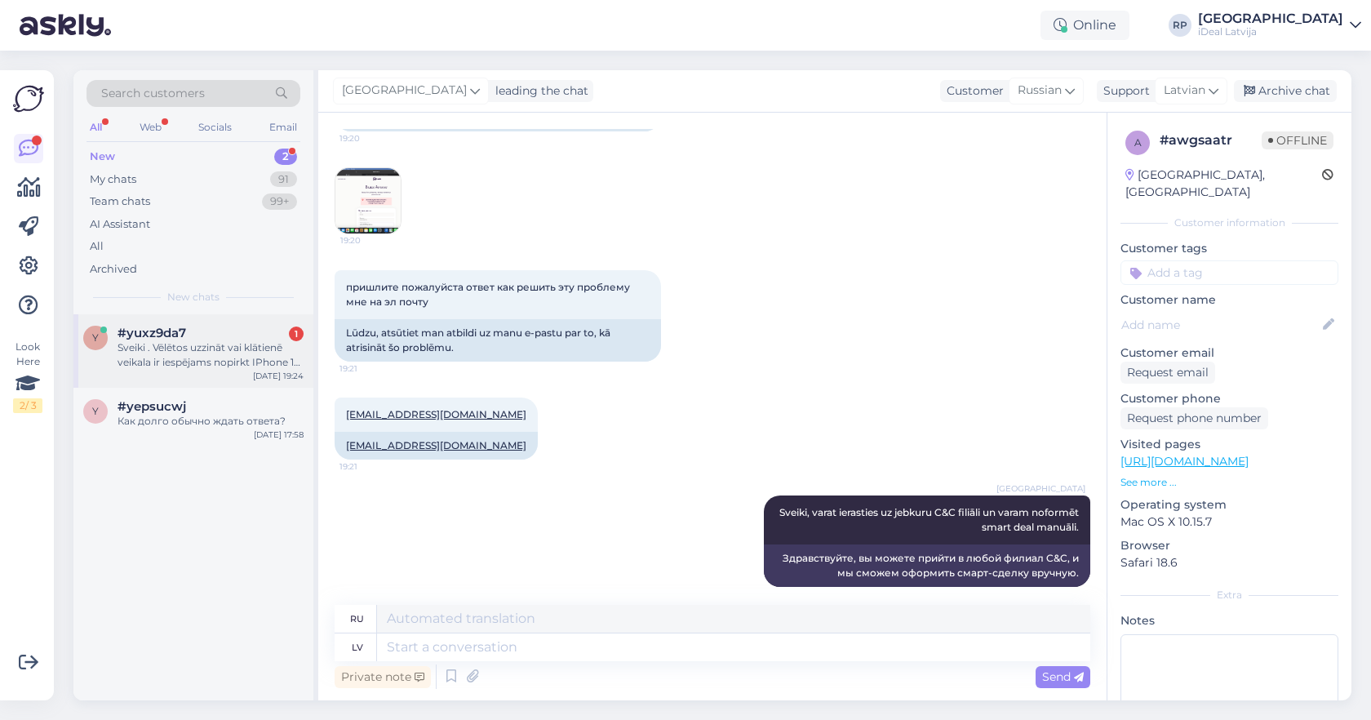
click at [222, 326] on div "#yuxz9da7 1" at bounding box center [210, 333] width 186 height 15
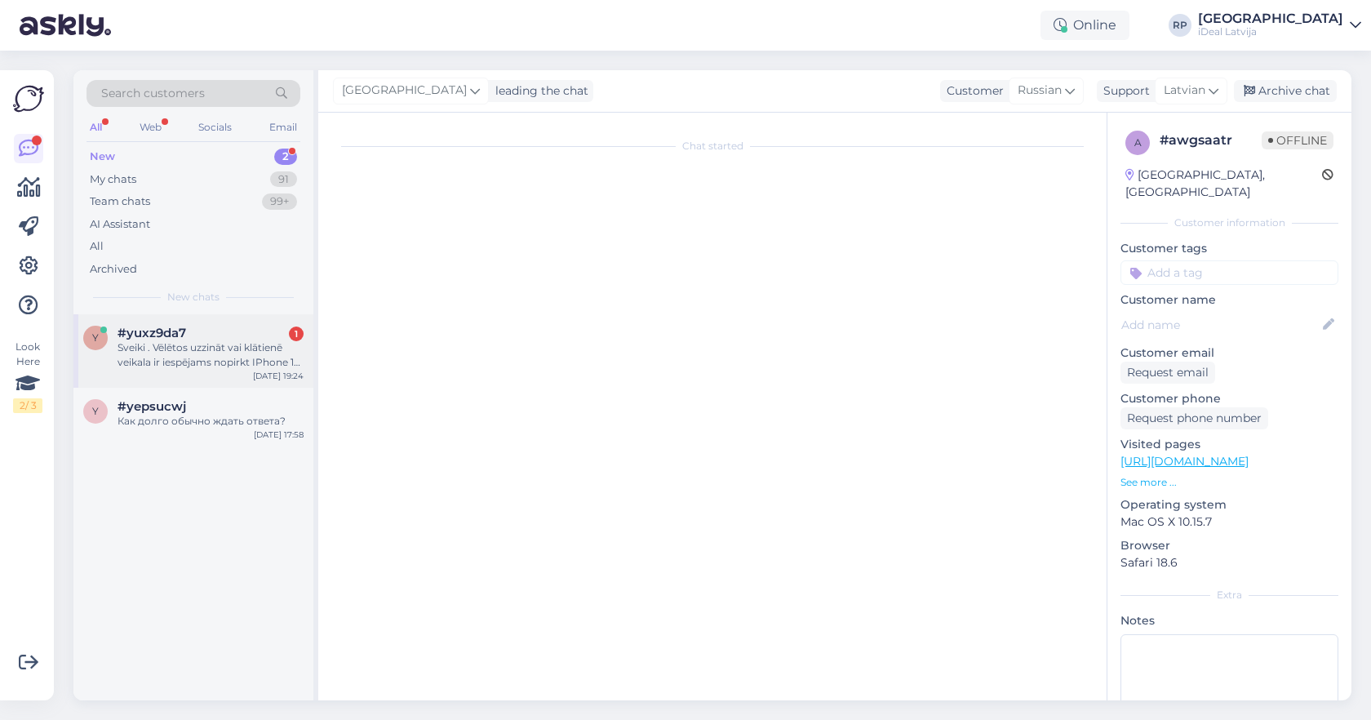
scroll to position [0, 0]
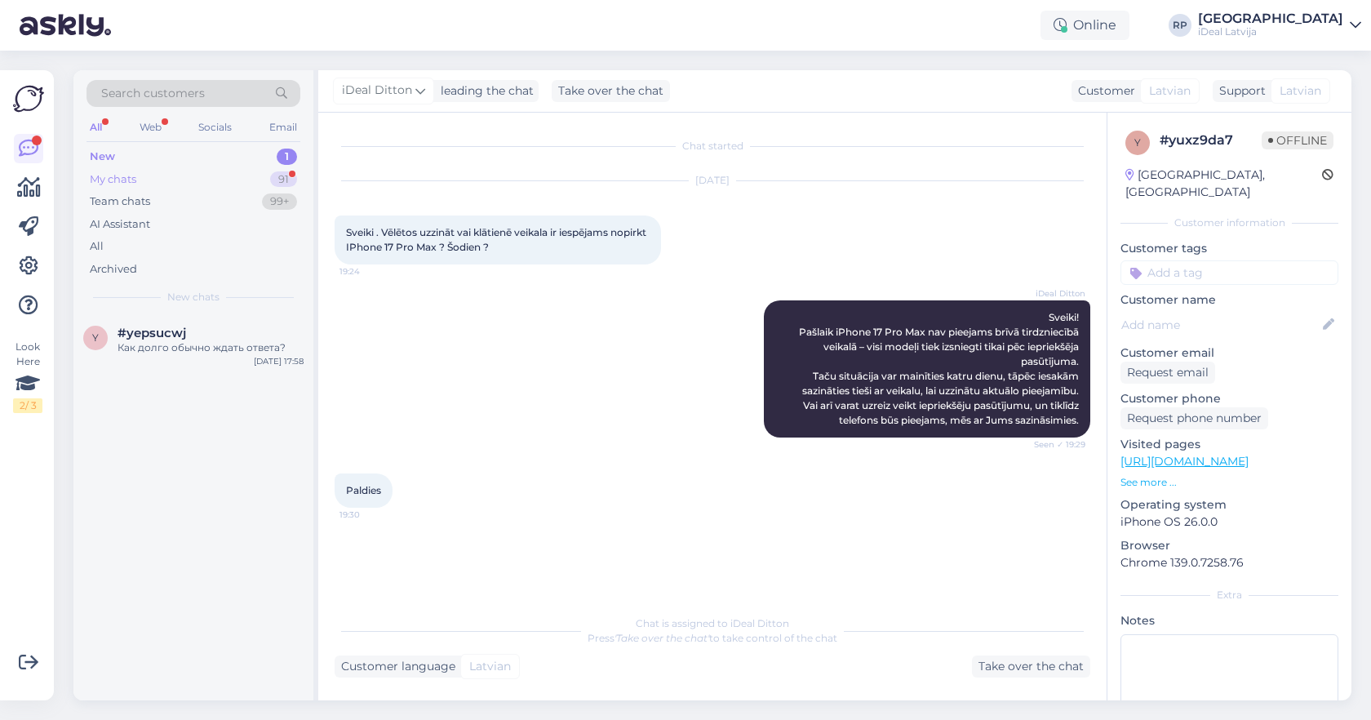
click at [246, 174] on div "My chats 91" at bounding box center [193, 179] width 214 height 23
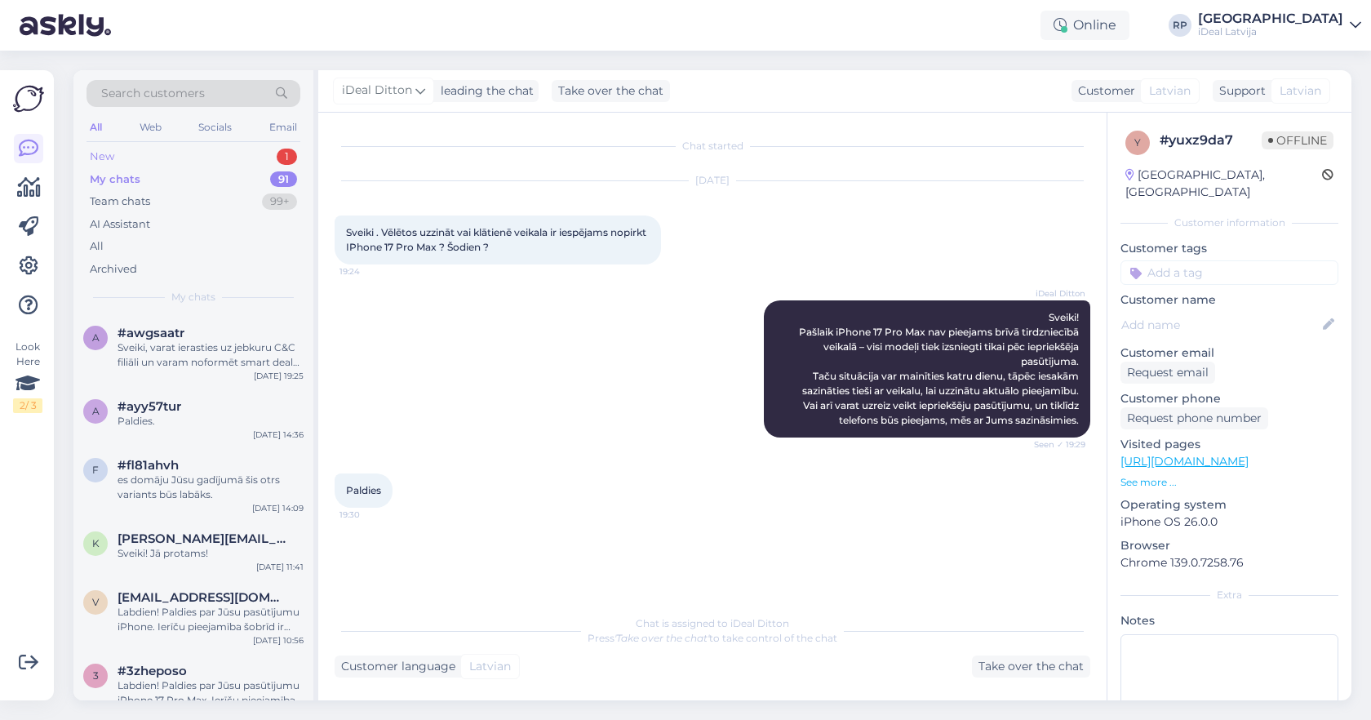
click at [259, 155] on div "New 1" at bounding box center [193, 156] width 214 height 23
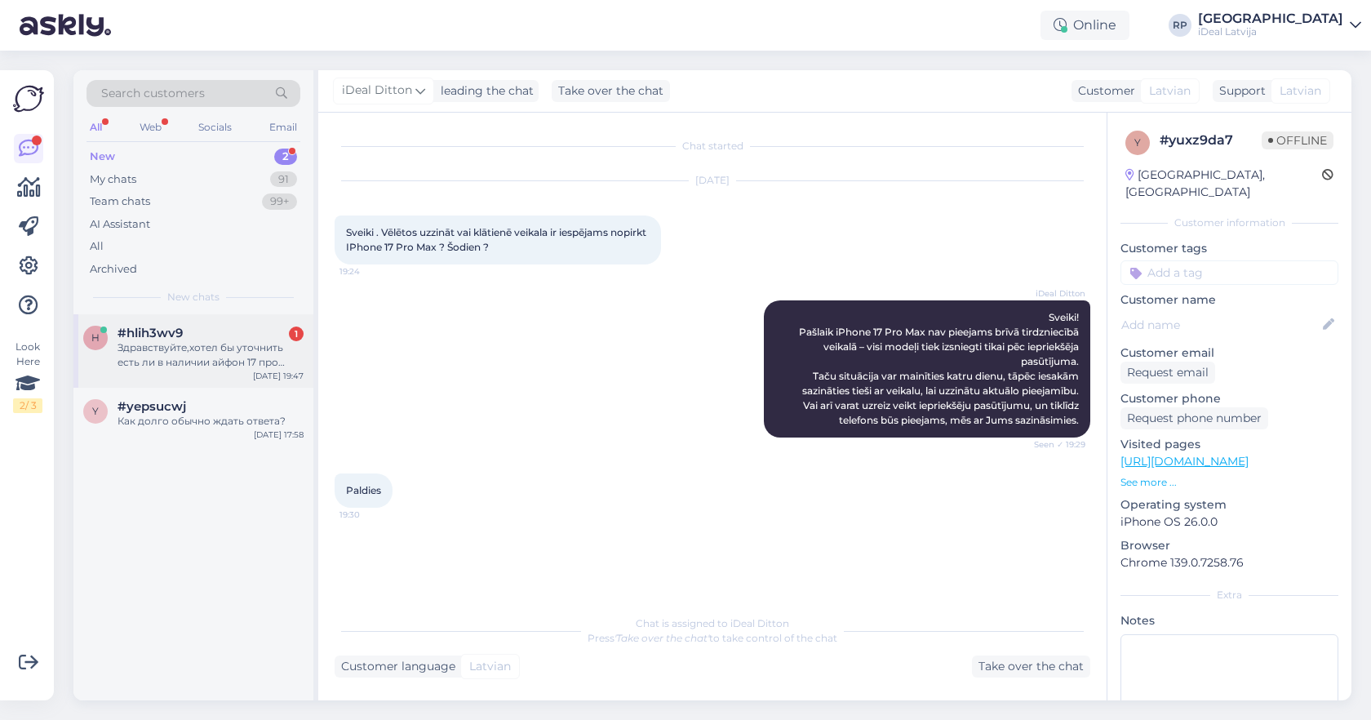
click at [149, 321] on div "h #hlih3wv9 1 Здравствуйте,хотел бы уточнить есть ли в наличии айфон 17 про мак…" at bounding box center [193, 350] width 240 height 73
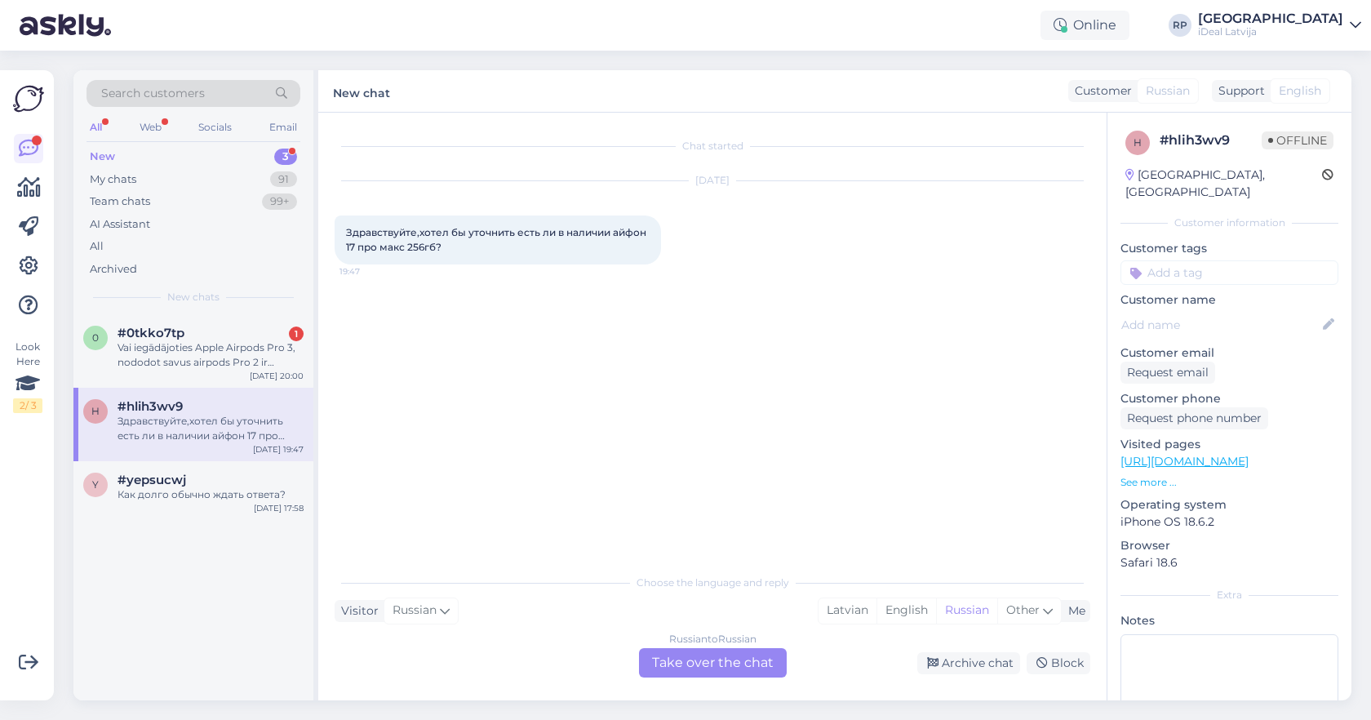
click at [224, 308] on div "Search customers All Web Socials Email New 3 My chats 91 Team chats 99+ AI Assi…" at bounding box center [193, 192] width 240 height 244
click at [216, 334] on div "#0tkko7tp 1" at bounding box center [210, 333] width 186 height 15
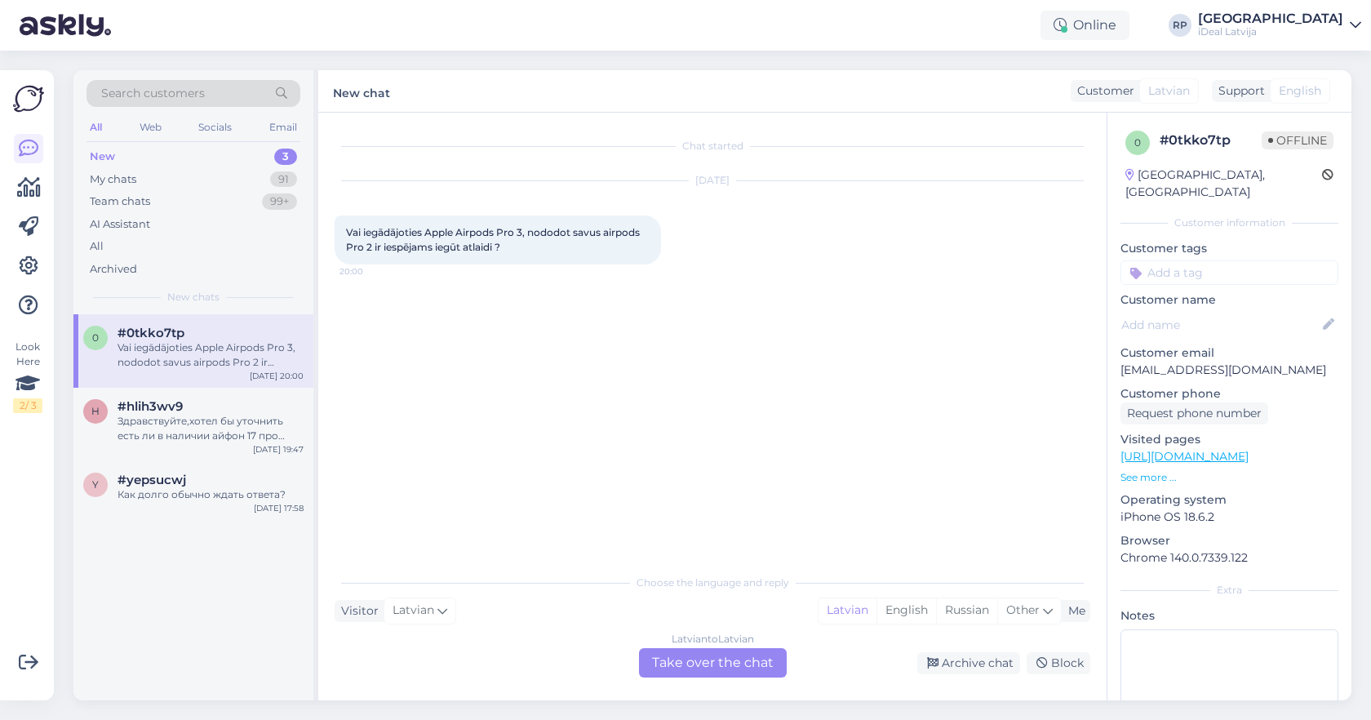
click at [688, 653] on div "Latvian to Latvian Take over the chat" at bounding box center [713, 662] width 148 height 29
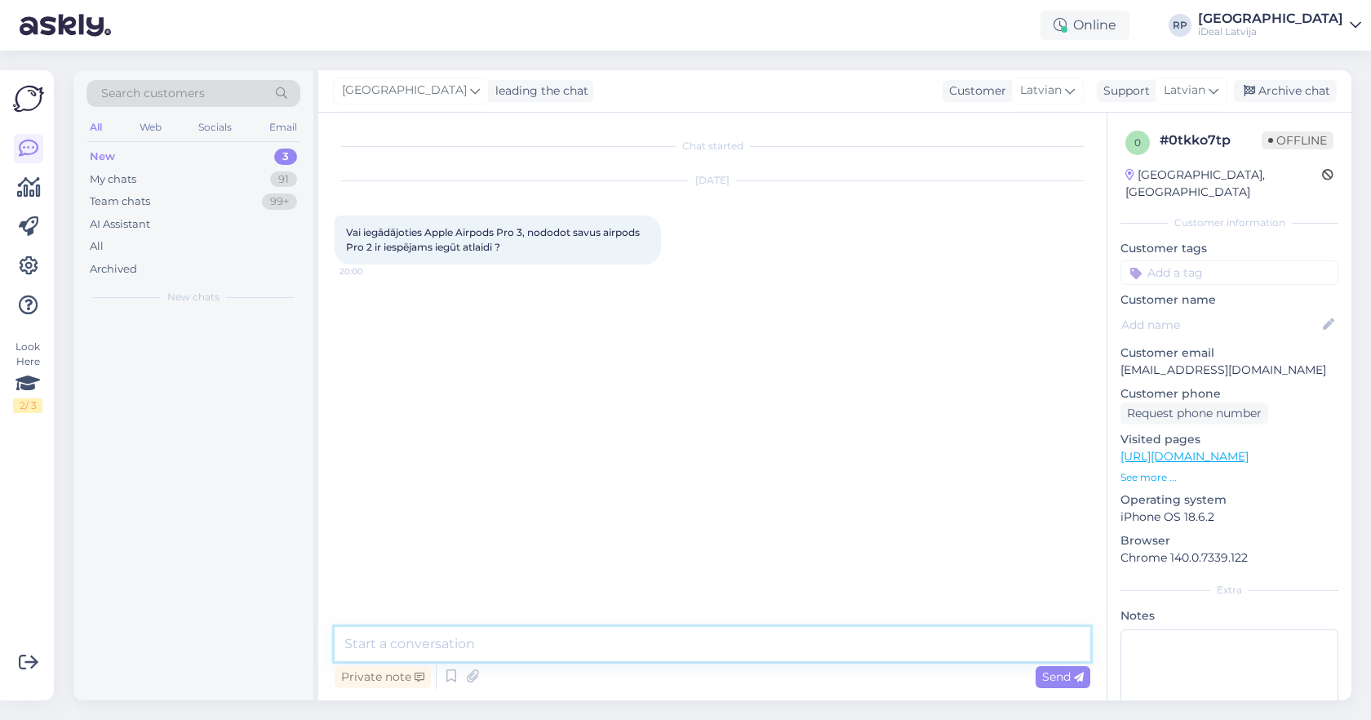
click at [689, 649] on textarea at bounding box center [711, 644] width 755 height 34
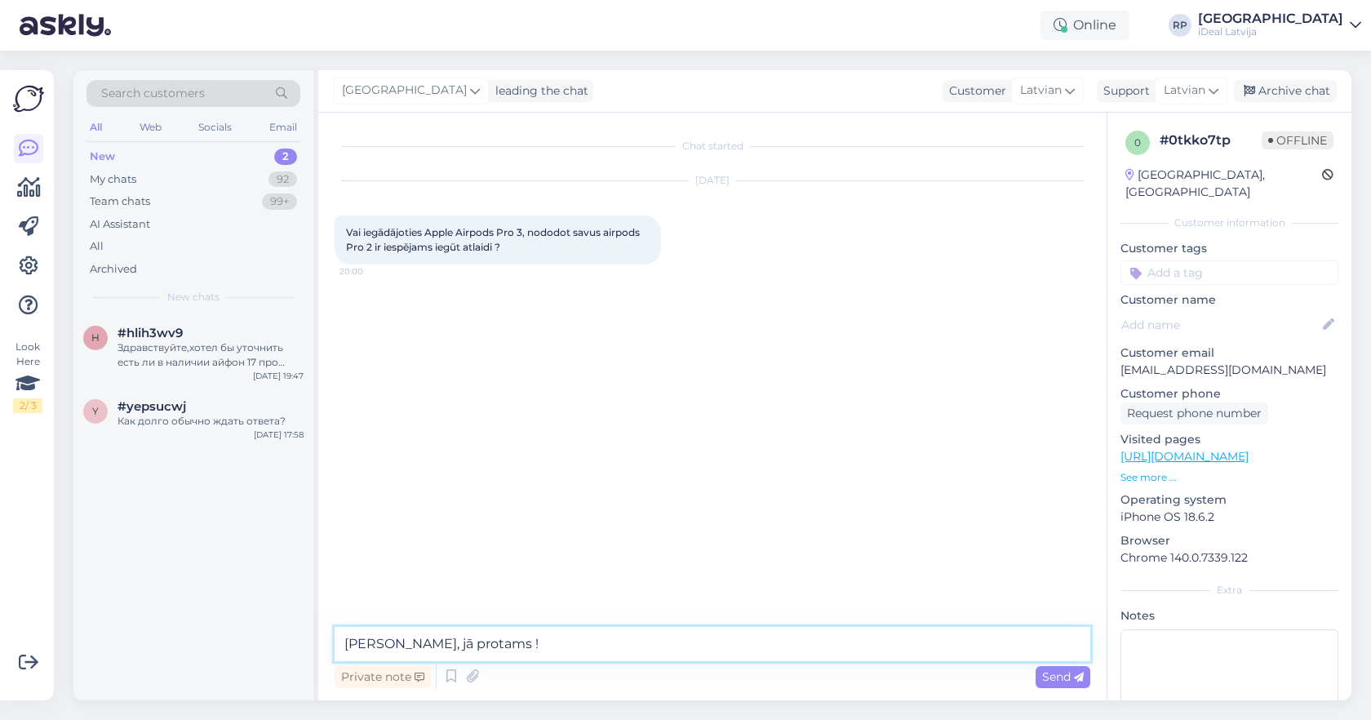
type textarea "Sveiki, jā protams !"
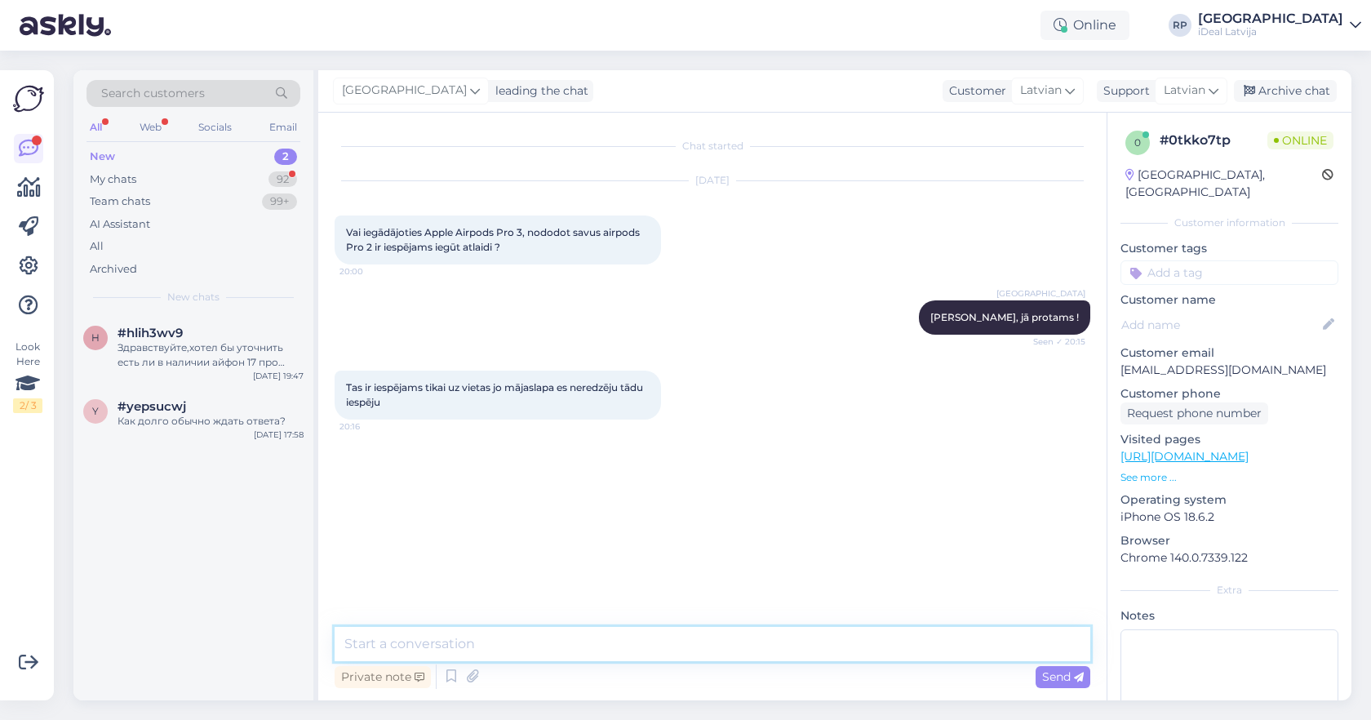
click at [689, 631] on textarea at bounding box center [711, 644] width 755 height 34
type textarea "Jā"
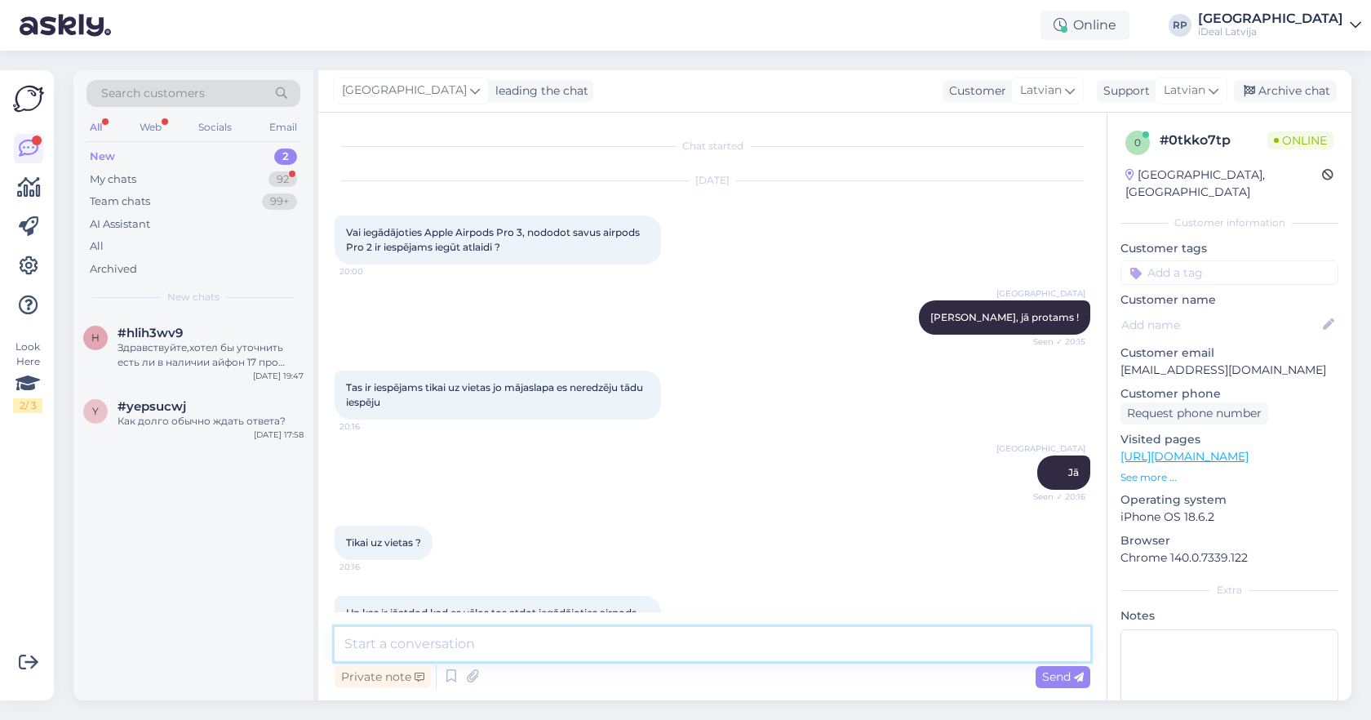
scroll to position [51, 0]
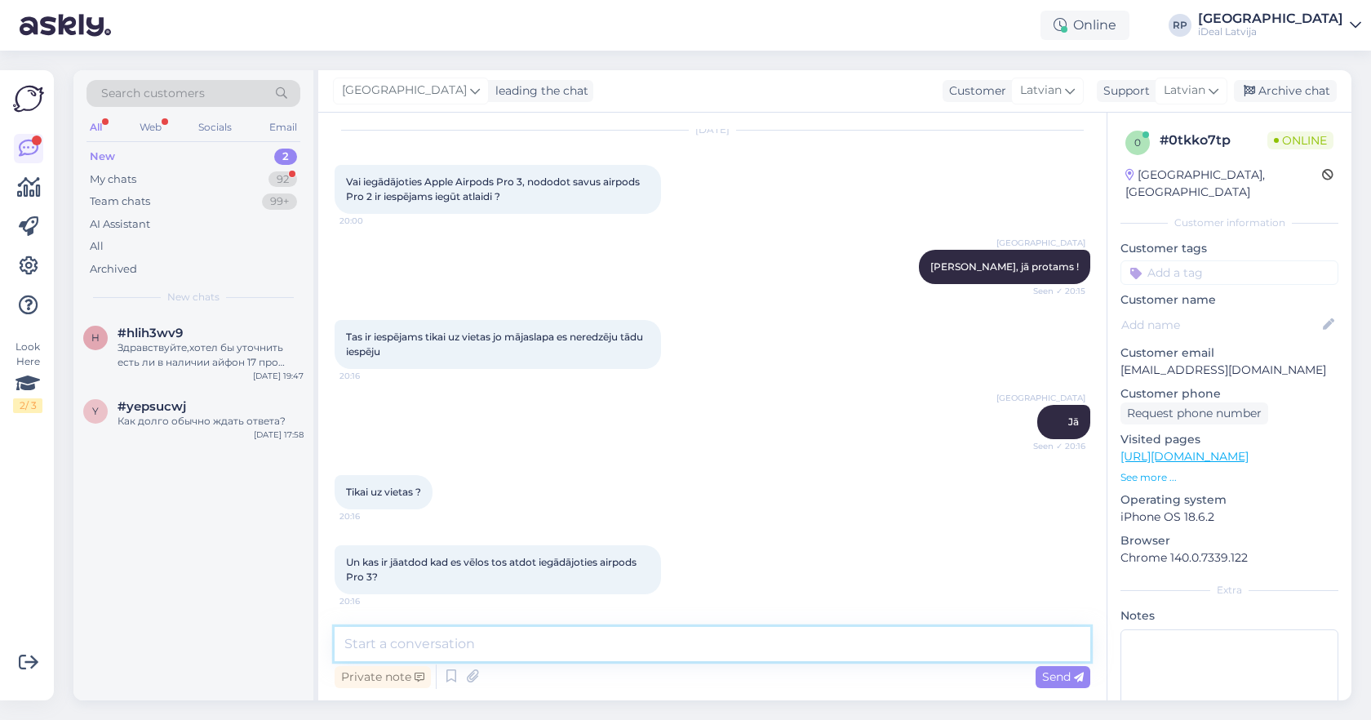
paste textarea "MYNH3HX/A"
type textarea "MYNH3HX/A"
drag, startPoint x: 1323, startPoint y: 627, endPoint x: 655, endPoint y: 616, distance: 668.3
click at [655, 616] on div "Chat started Sep 25 2025 Vai iegādājoties Apple Airpods Pro 3, nododot savus ai…" at bounding box center [712, 406] width 788 height 587
click at [647, 637] on textarea at bounding box center [711, 644] width 755 height 34
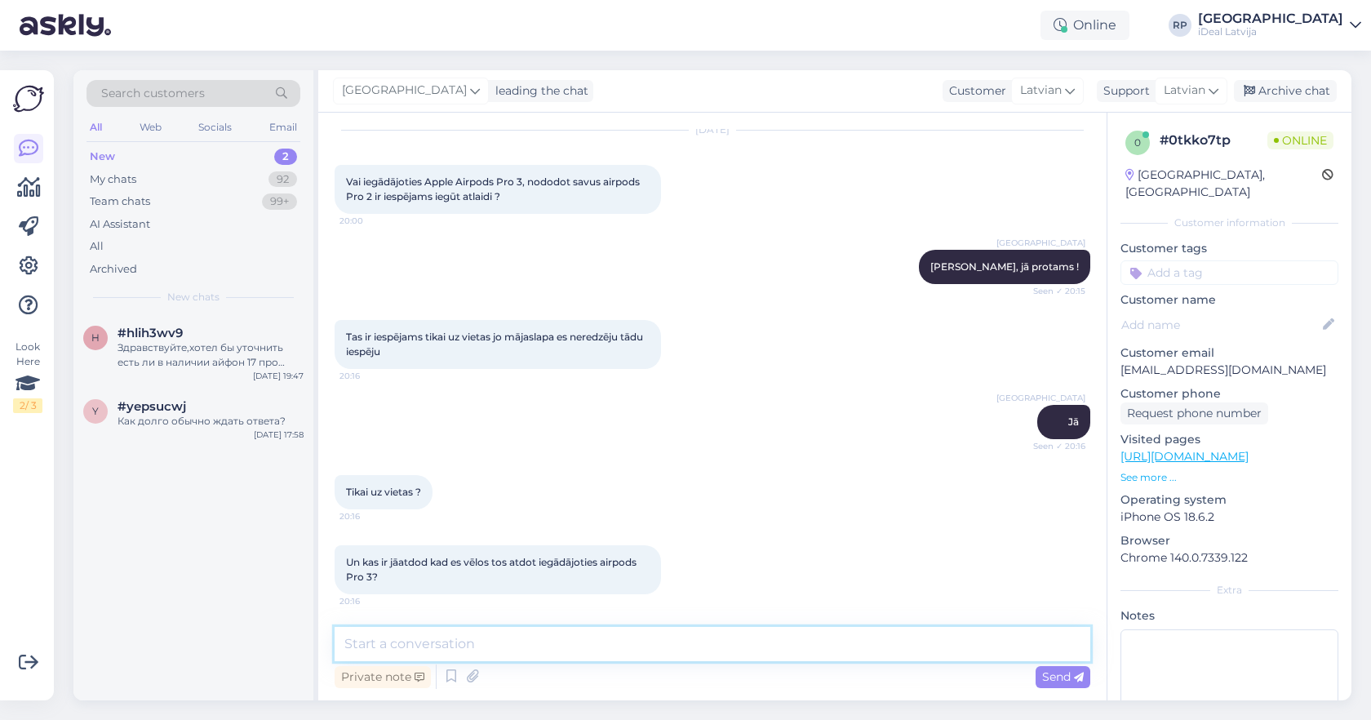
paste textarea "m"
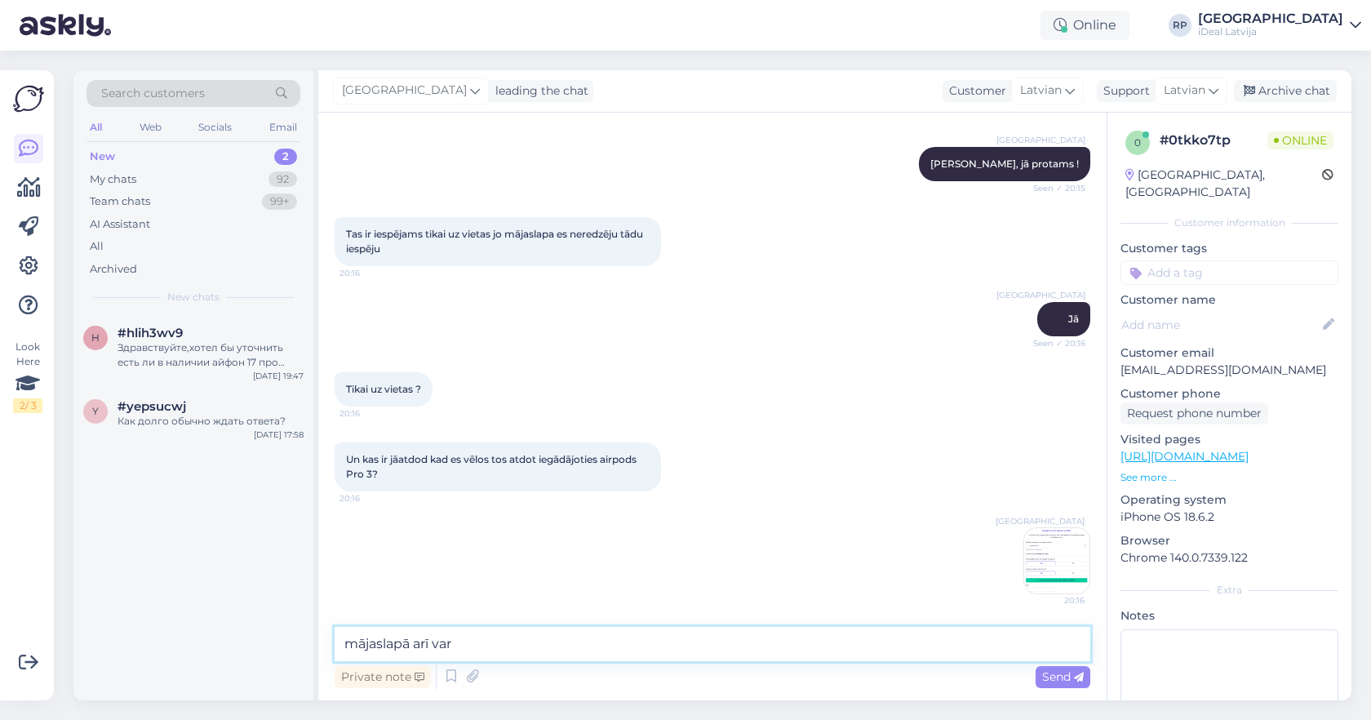
type textarea "mājaslapā arī var."
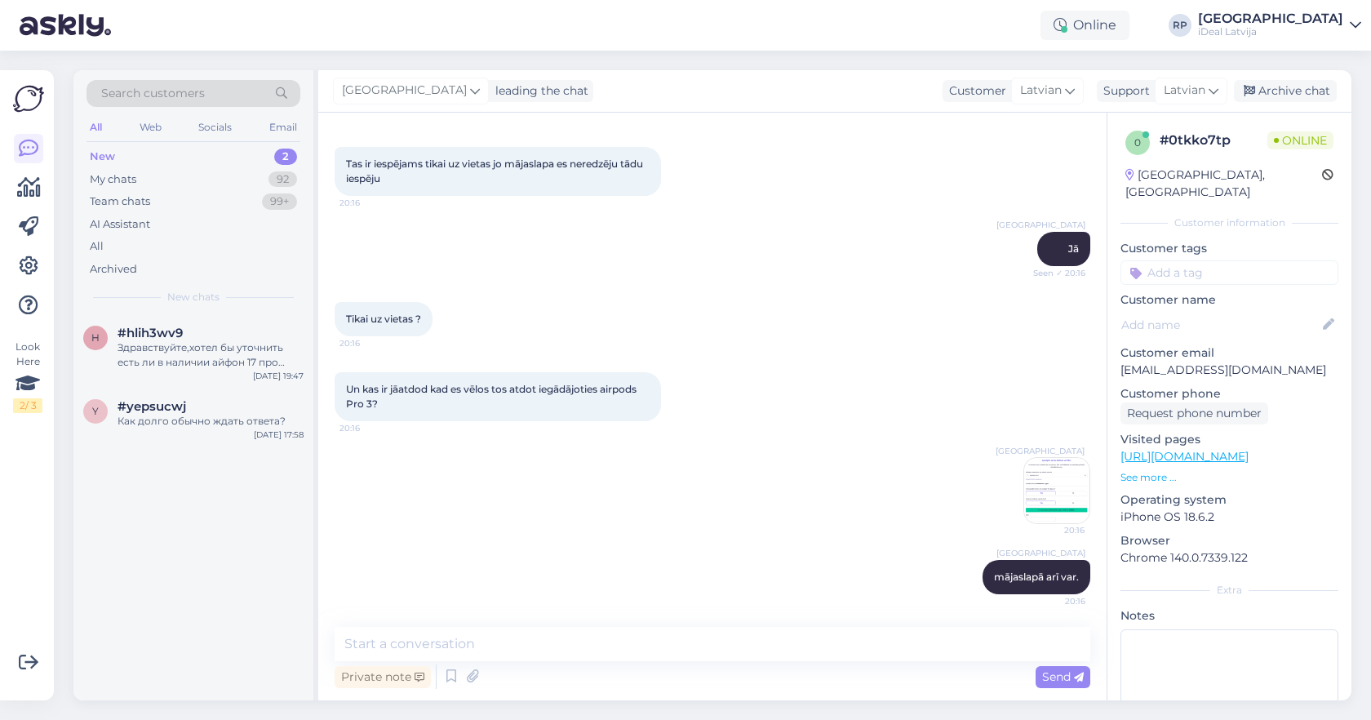
click at [1030, 492] on img at bounding box center [1056, 490] width 65 height 65
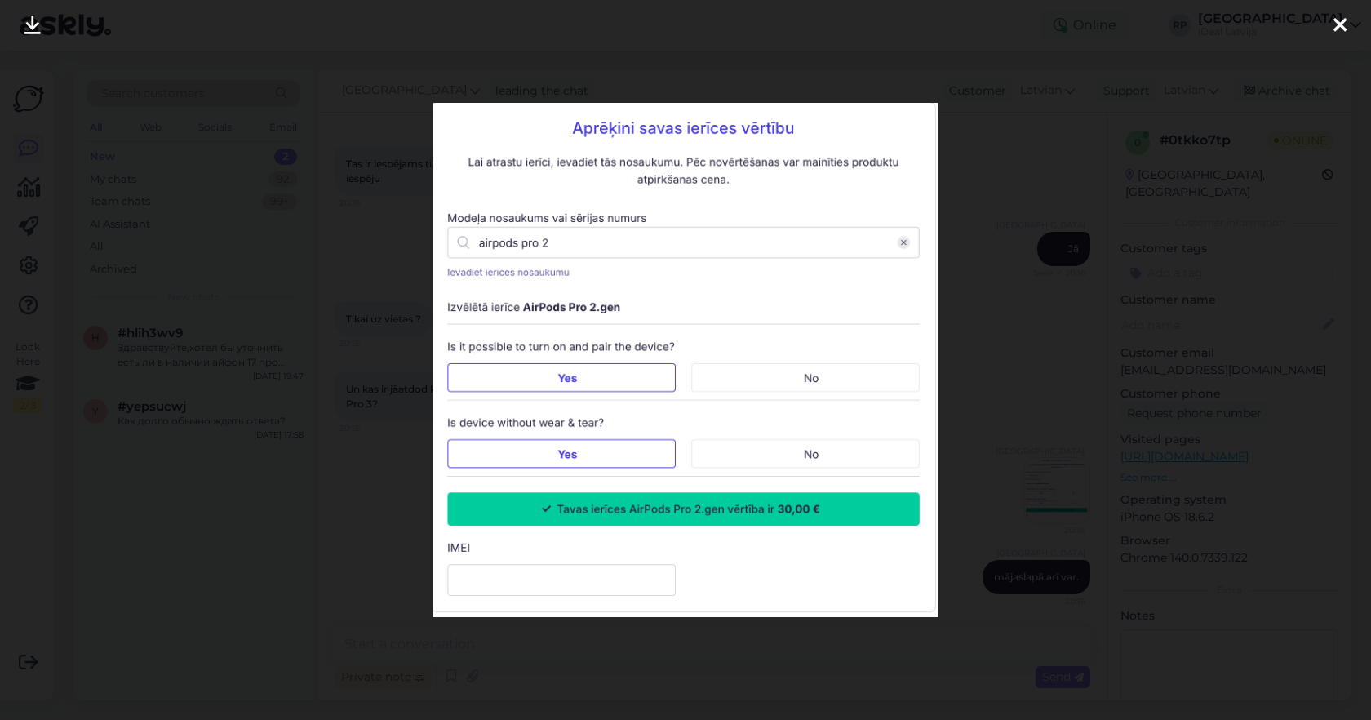
click at [1030, 383] on div at bounding box center [685, 360] width 1371 height 720
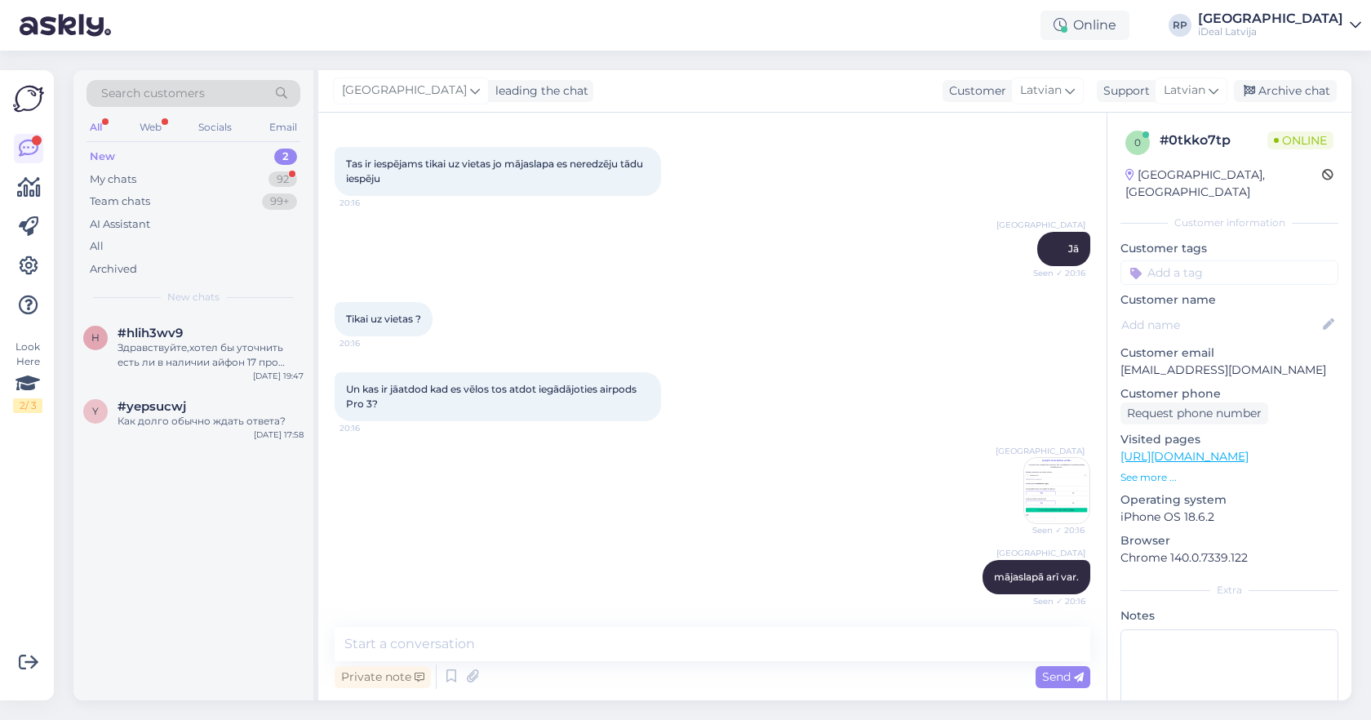
scroll to position [294, 0]
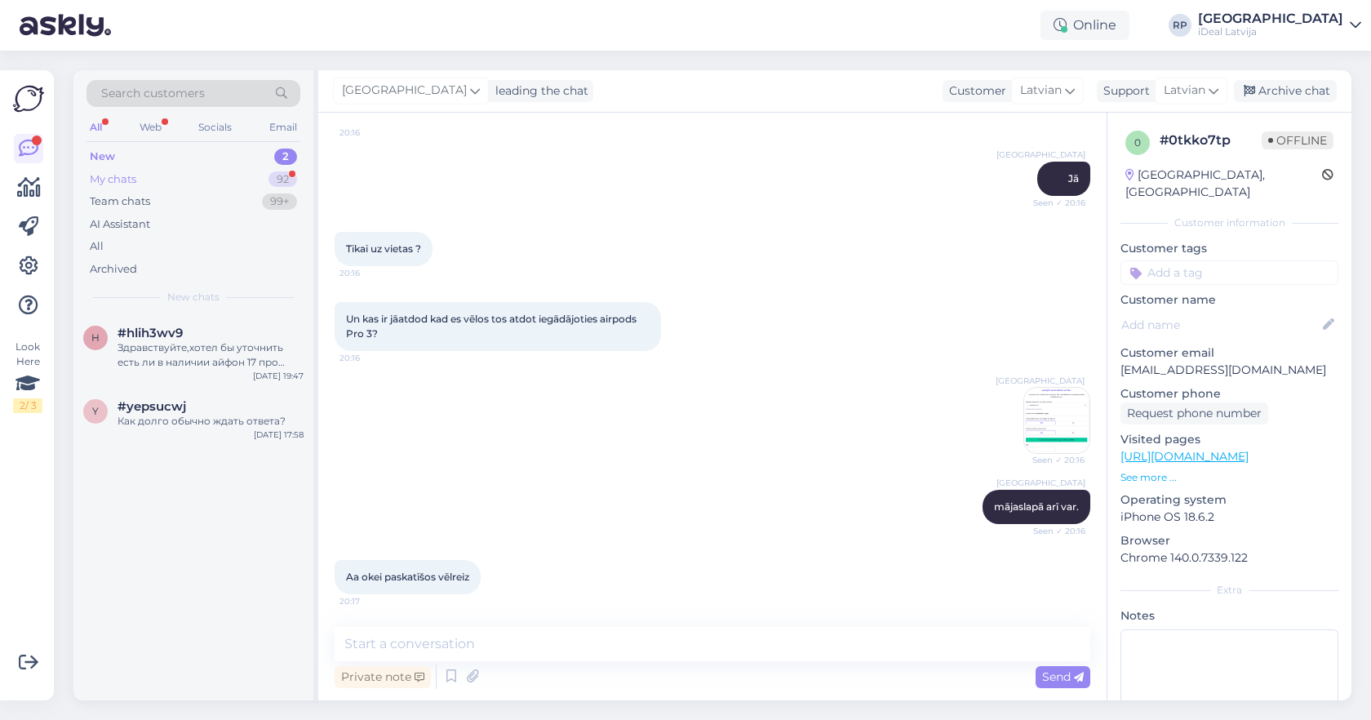
click at [186, 175] on div "My chats 92" at bounding box center [193, 179] width 214 height 23
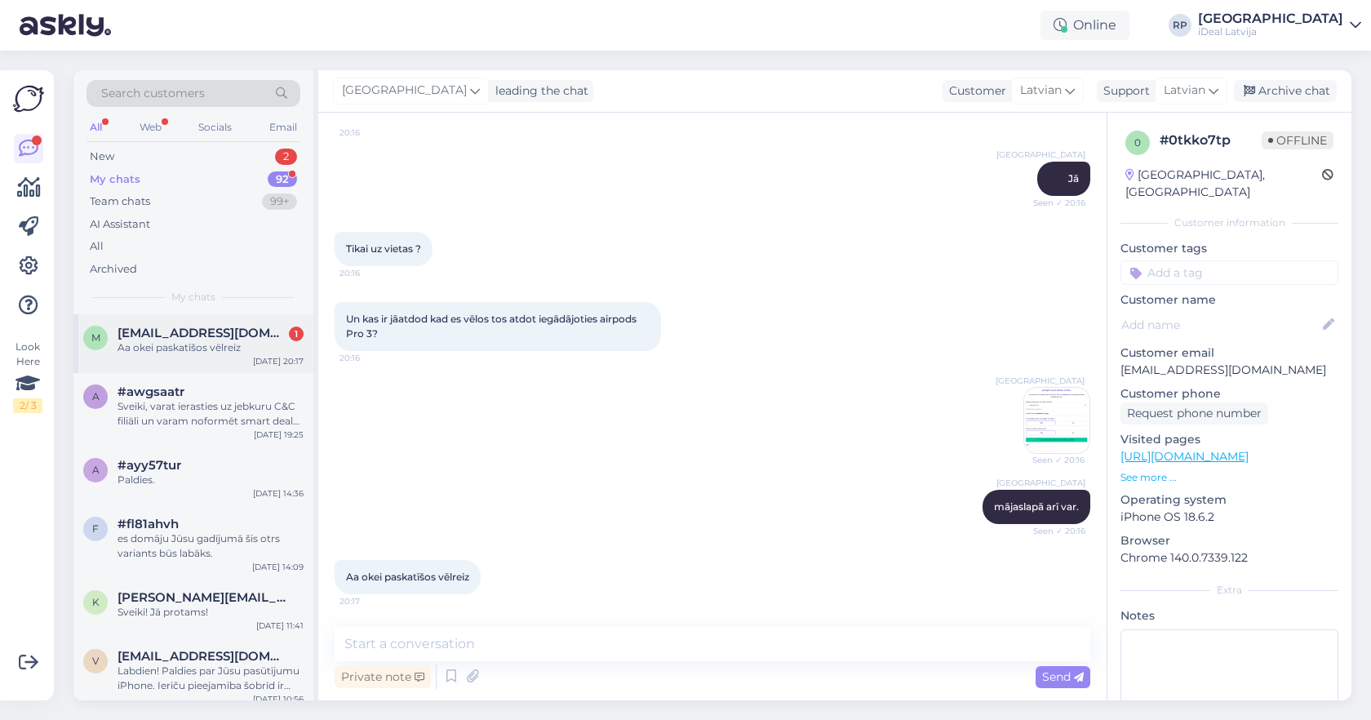
click at [272, 359] on div "Sep 25 20:17" at bounding box center [278, 361] width 51 height 12
click at [248, 166] on div "New 2" at bounding box center [193, 156] width 214 height 23
